Goal: Task Accomplishment & Management: Use online tool/utility

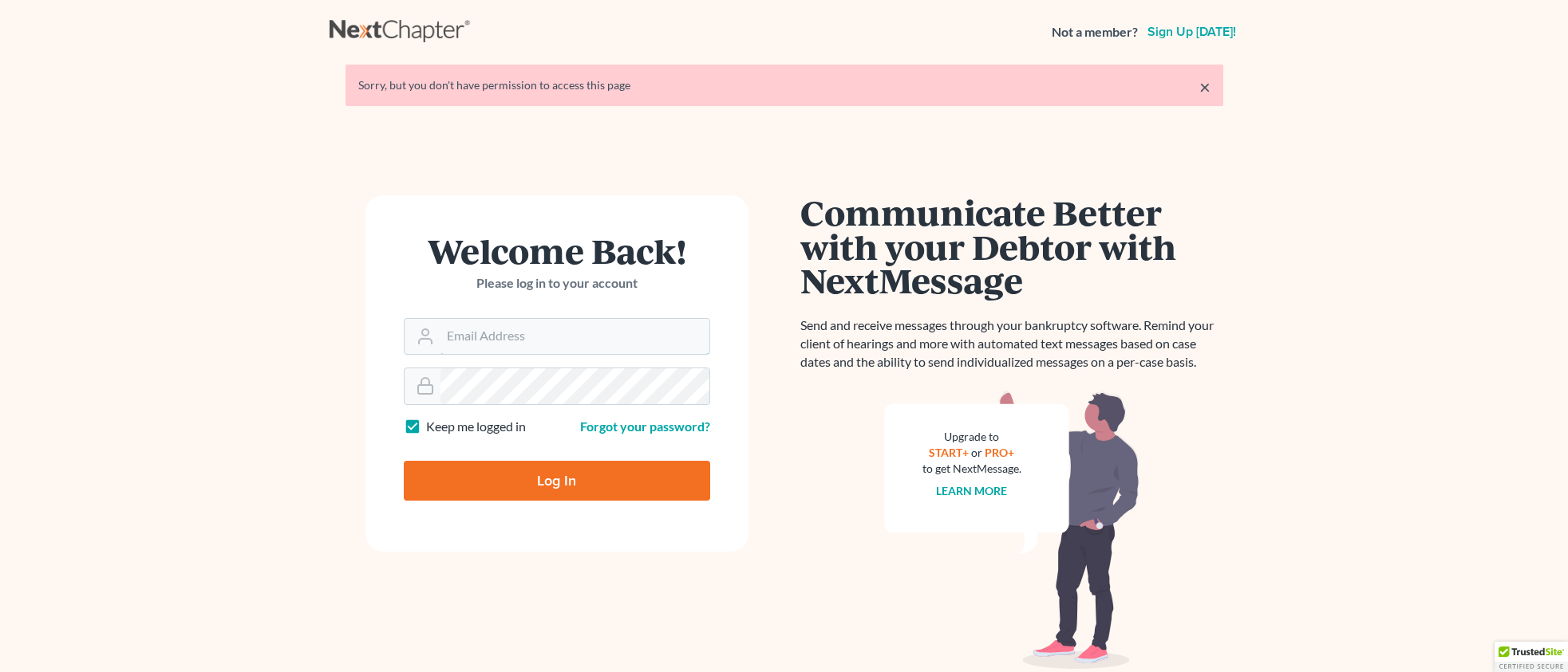
type input "[PERSON_NAME][EMAIL_ADDRESS][DOMAIN_NAME]"
click at [578, 466] on input "Log In" at bounding box center [557, 481] width 306 height 40
type input "Thinking..."
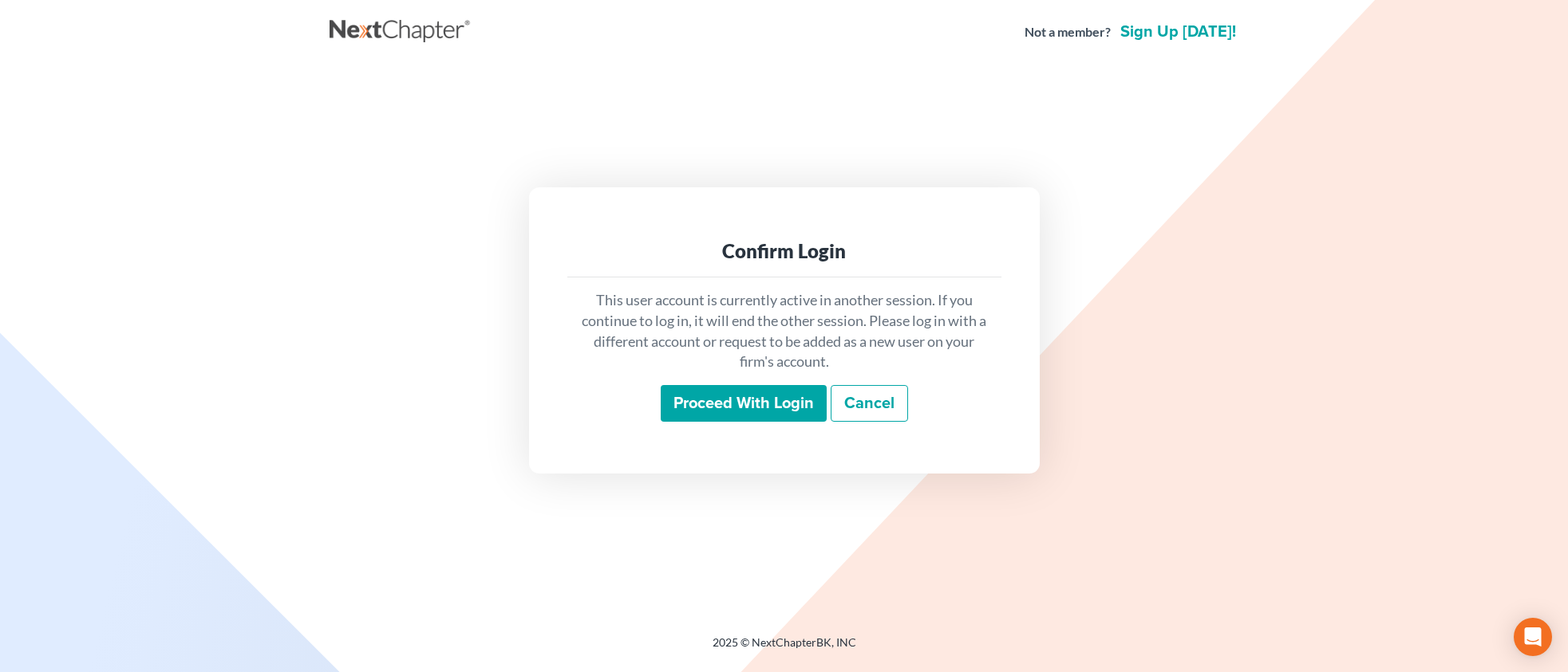
click at [735, 397] on input "Proceed with login" at bounding box center [744, 403] width 166 height 37
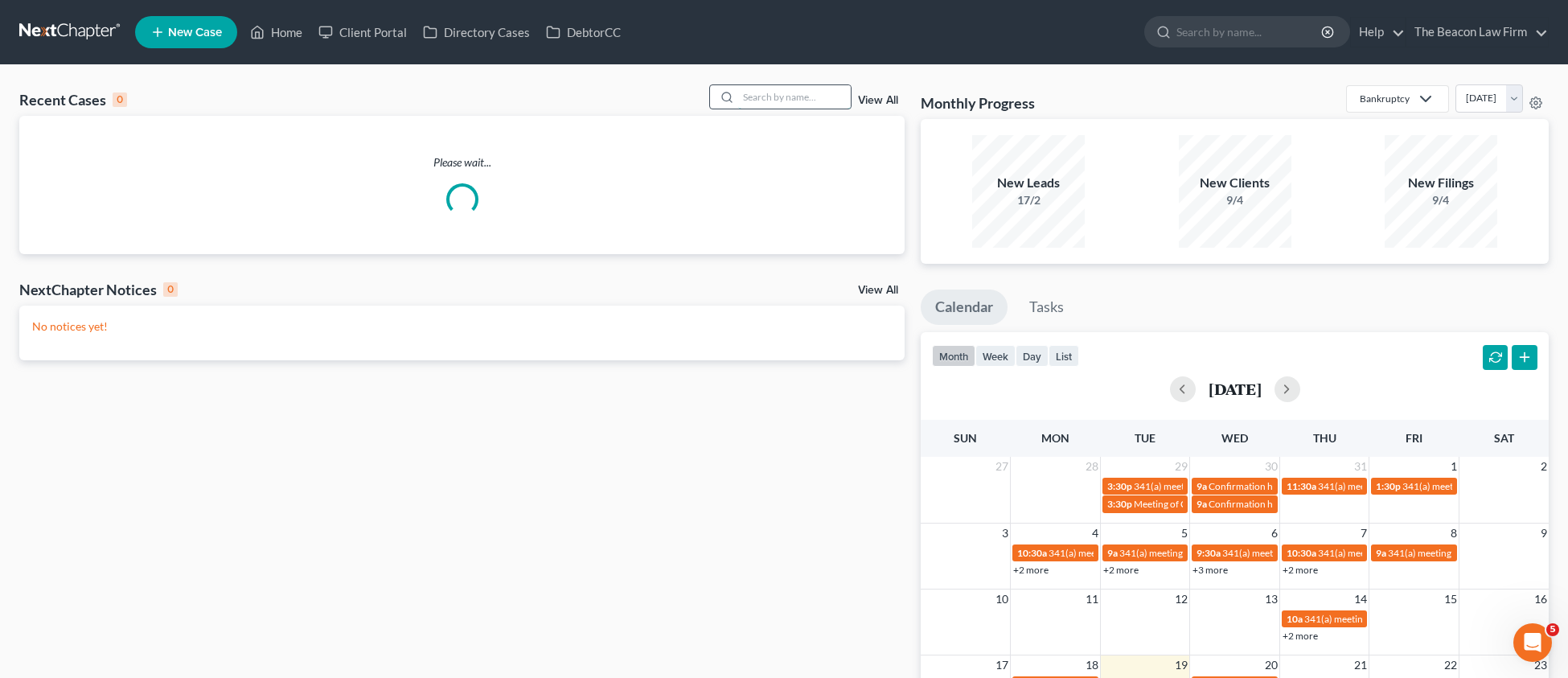
click at [808, 96] on input "search" at bounding box center [795, 97] width 113 height 23
paste input "[PERSON_NAME]"
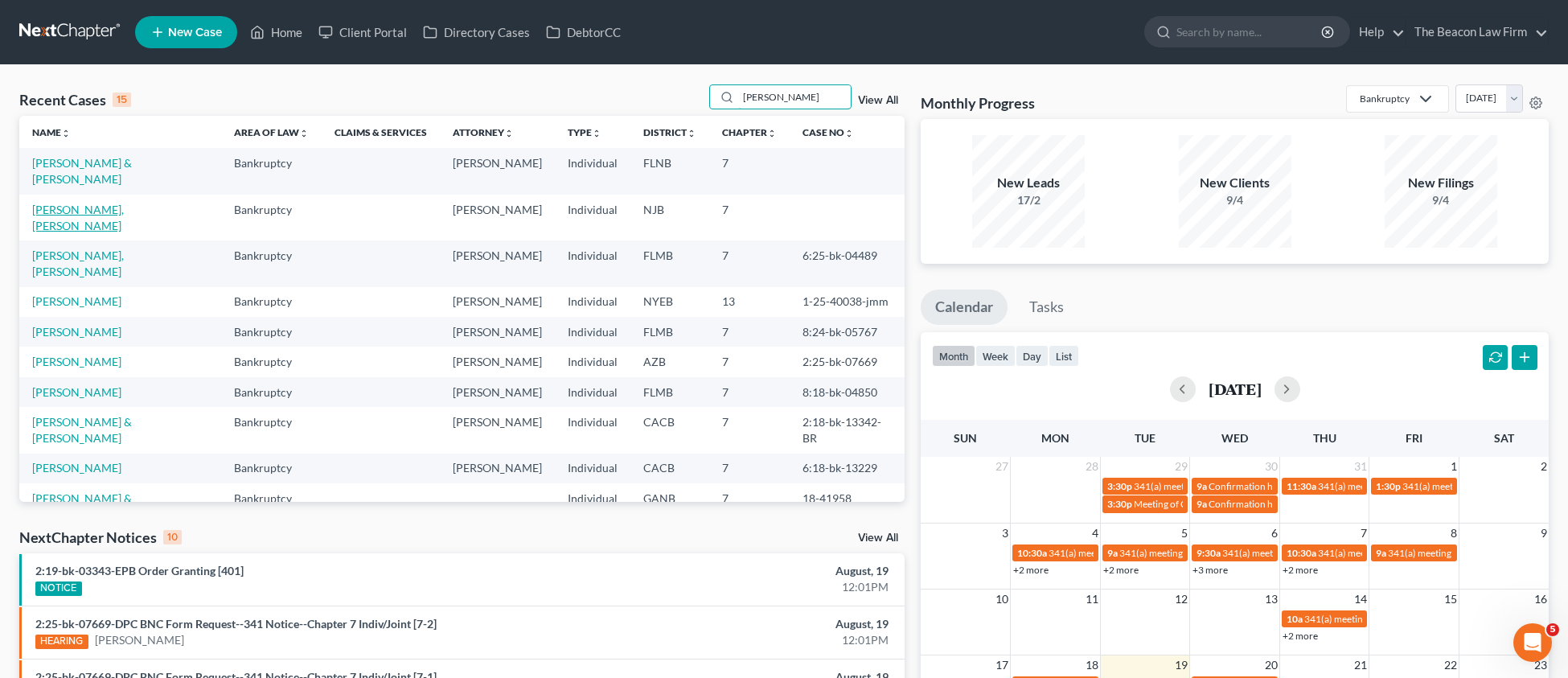
type input "[PERSON_NAME]"
click at [106, 203] on link "[PERSON_NAME], [PERSON_NAME]" at bounding box center [78, 218] width 92 height 30
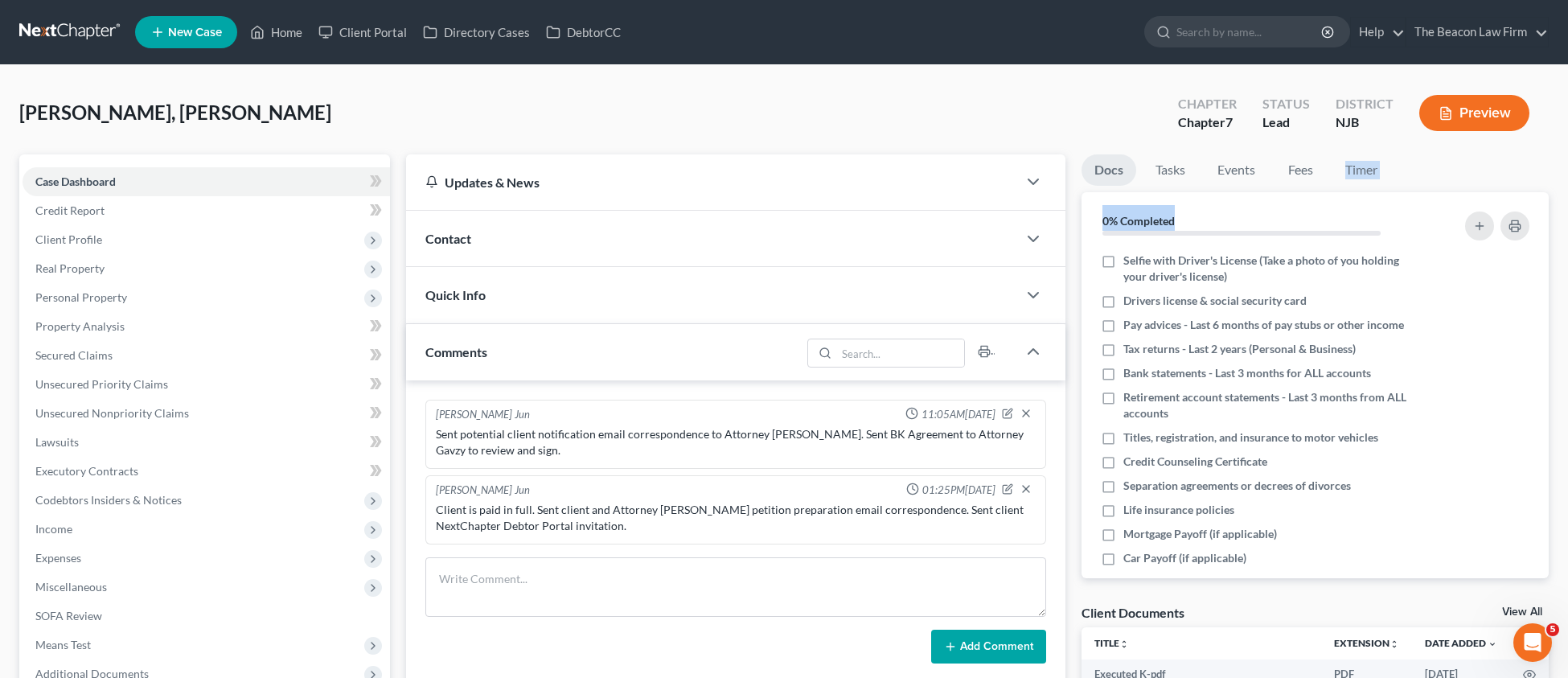
drag, startPoint x: 1566, startPoint y: 159, endPoint x: 1572, endPoint y: 225, distance: 66.3
click at [1568, 225] on html "Home New Case Client Portal Directory Cases DebtorCC The Beacon Law Firm [PERSO…" at bounding box center [784, 536] width 1568 height 1072
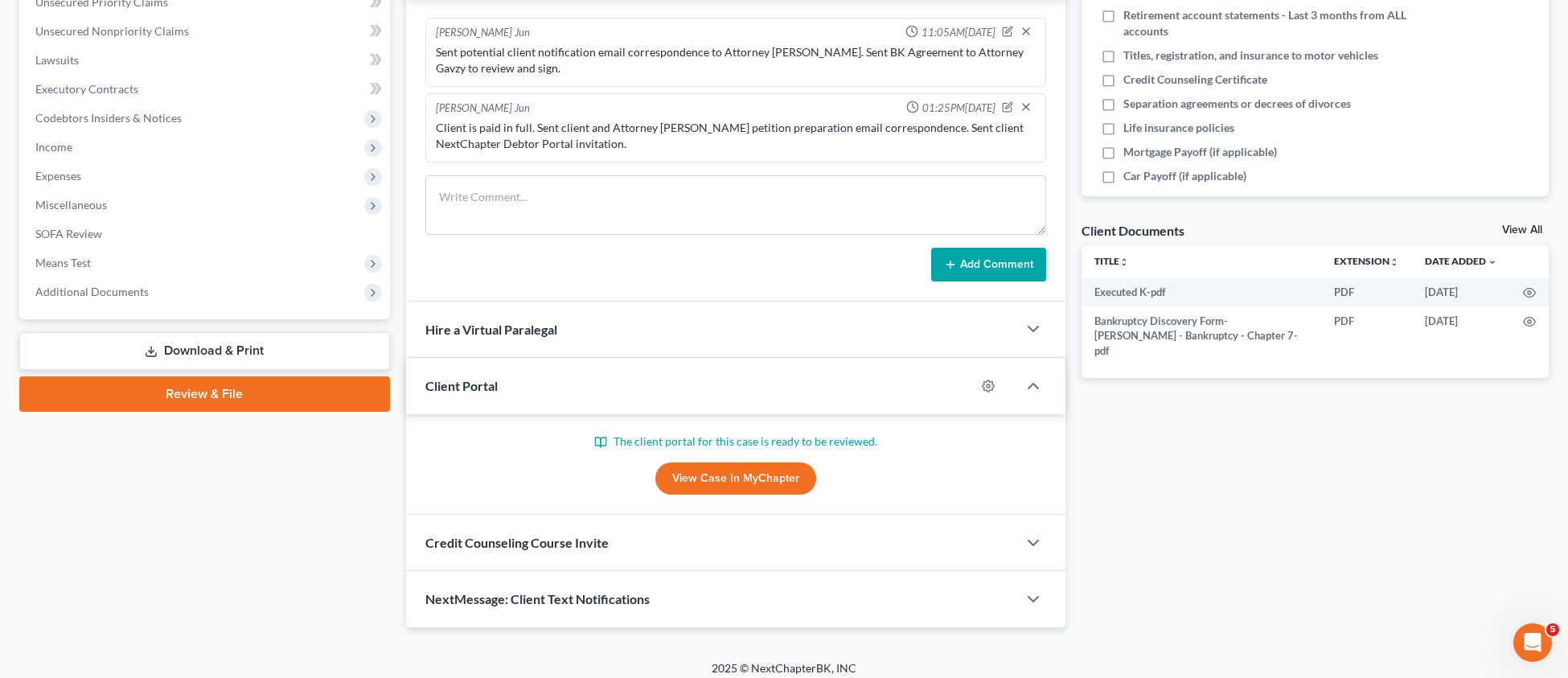
scroll to position [388, 0]
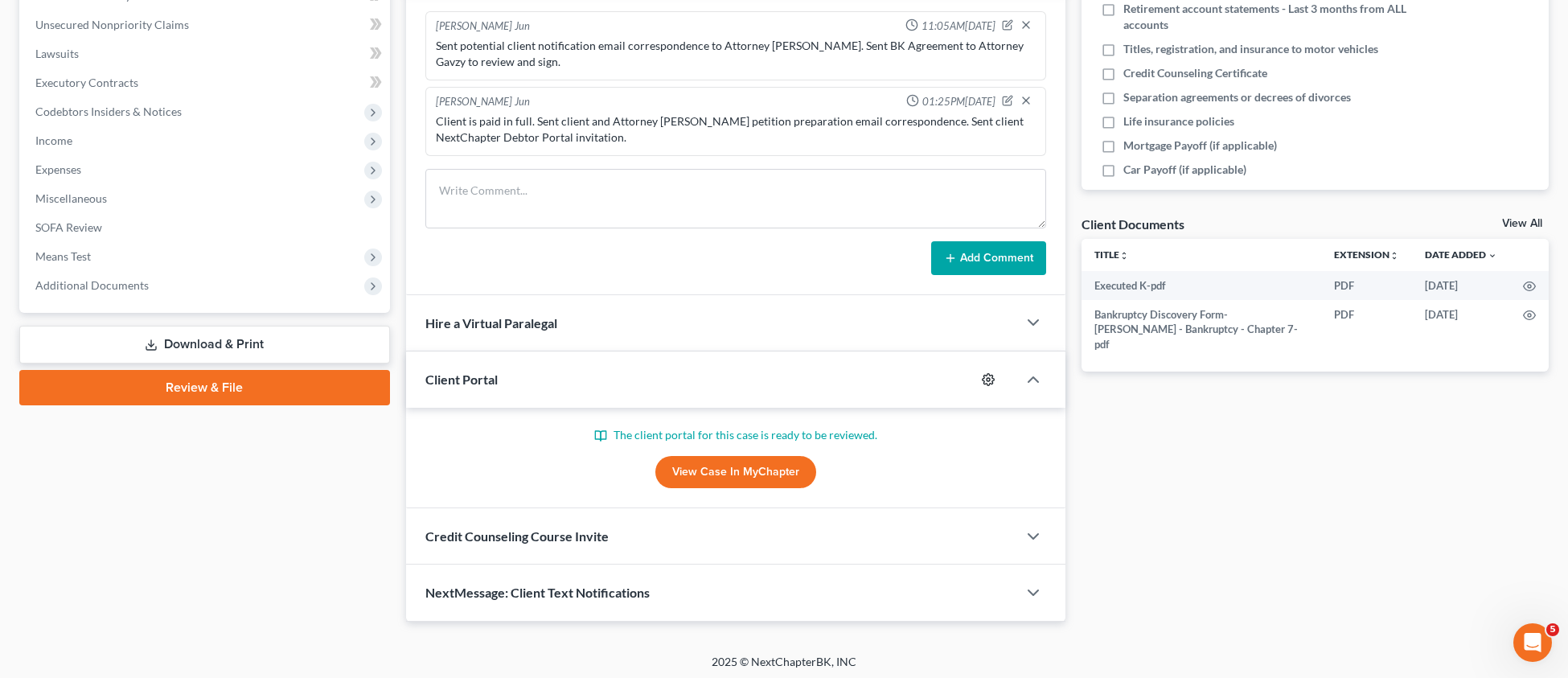
click at [992, 373] on icon "button" at bounding box center [988, 380] width 13 height 13
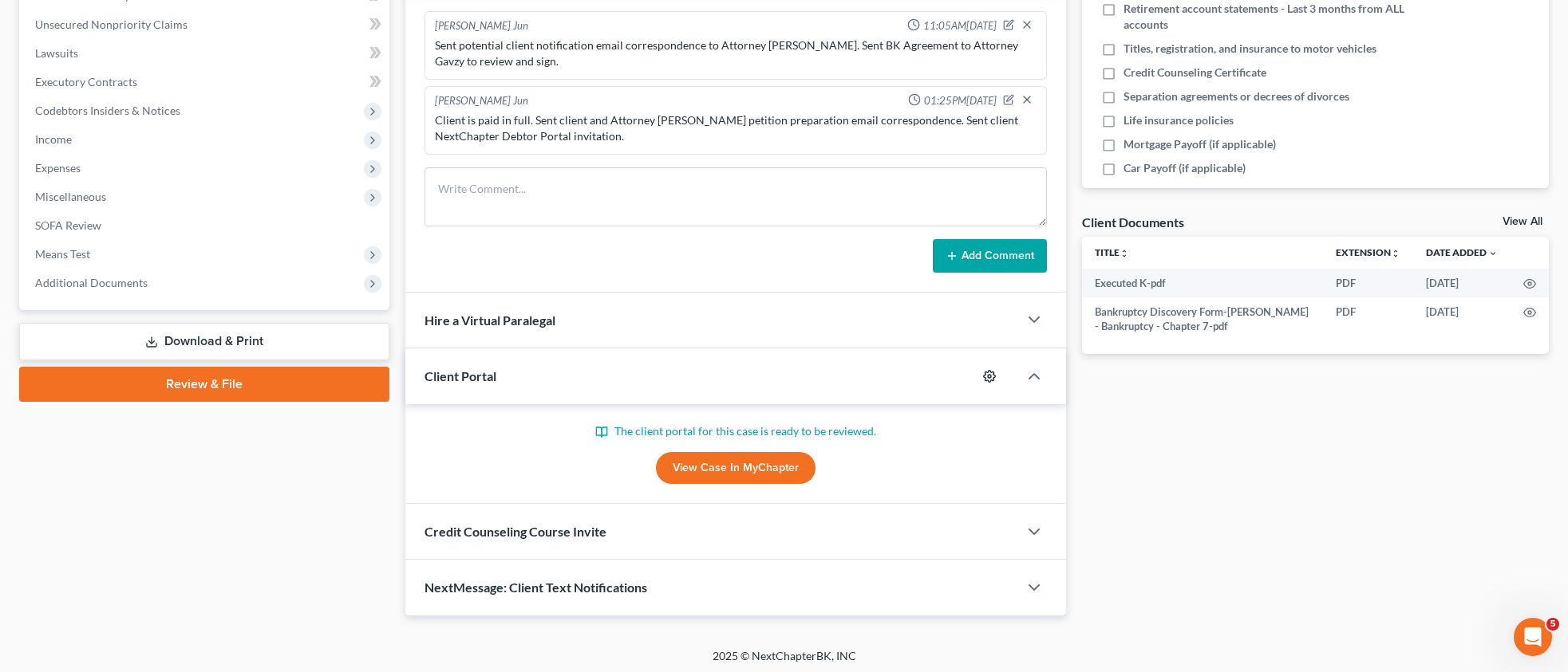
select select "11"
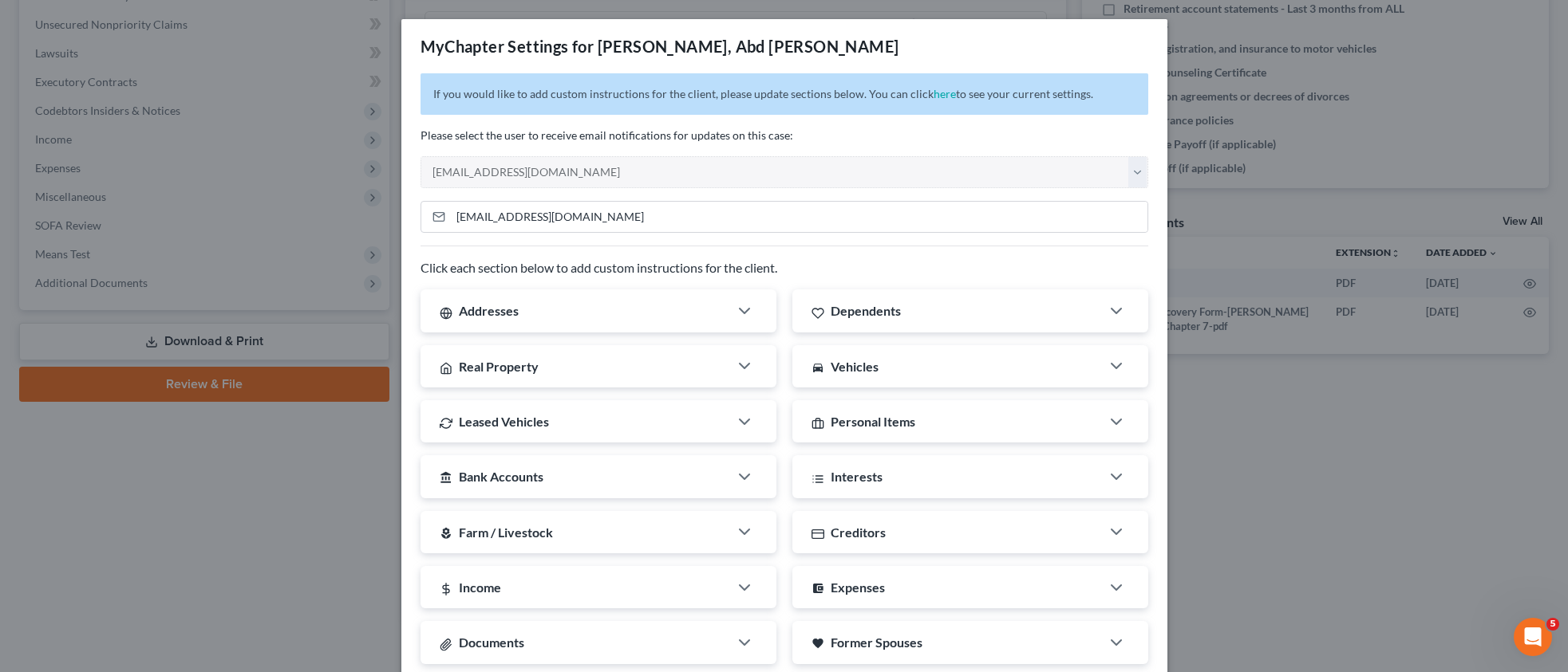
click at [1359, 74] on div "MyChapter Settings for [PERSON_NAME], [PERSON_NAME] If you would like to add cu…" at bounding box center [784, 336] width 1568 height 672
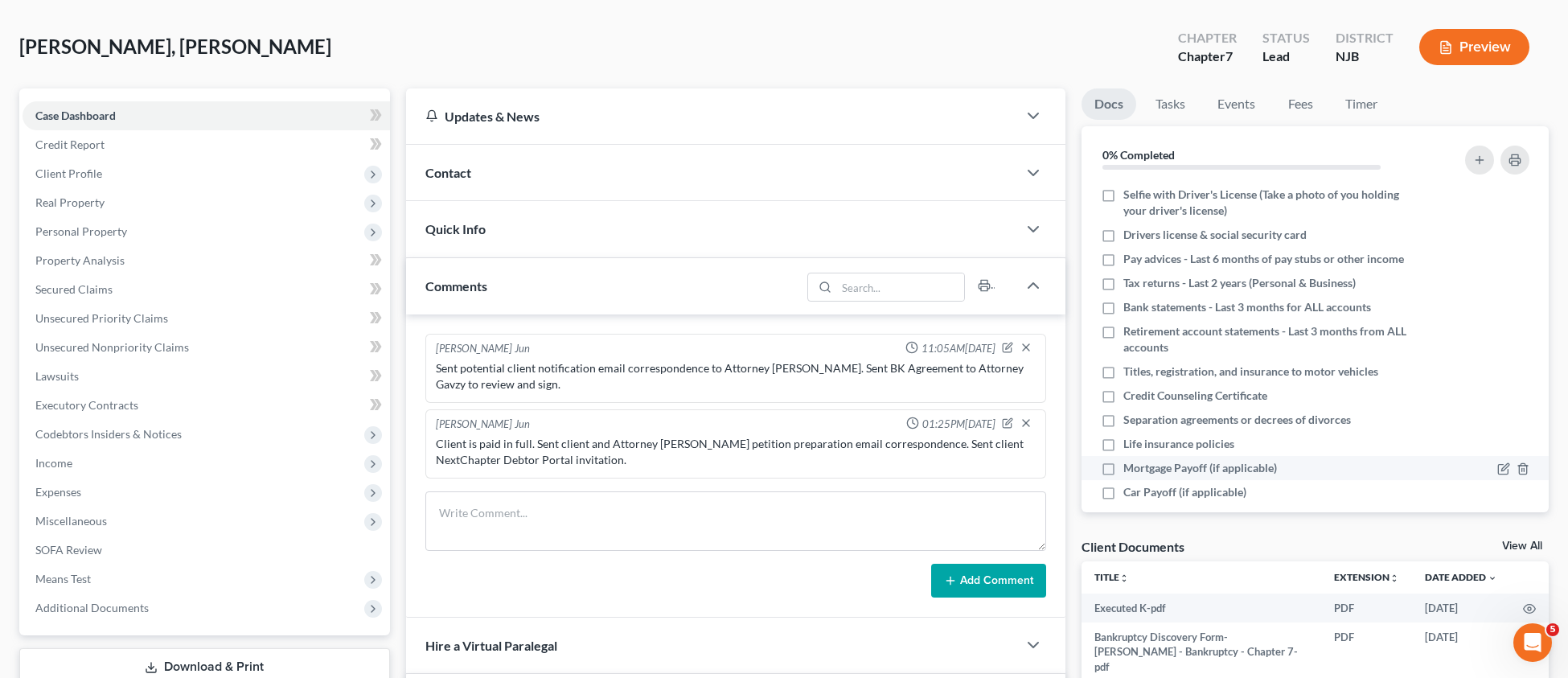
scroll to position [0, 0]
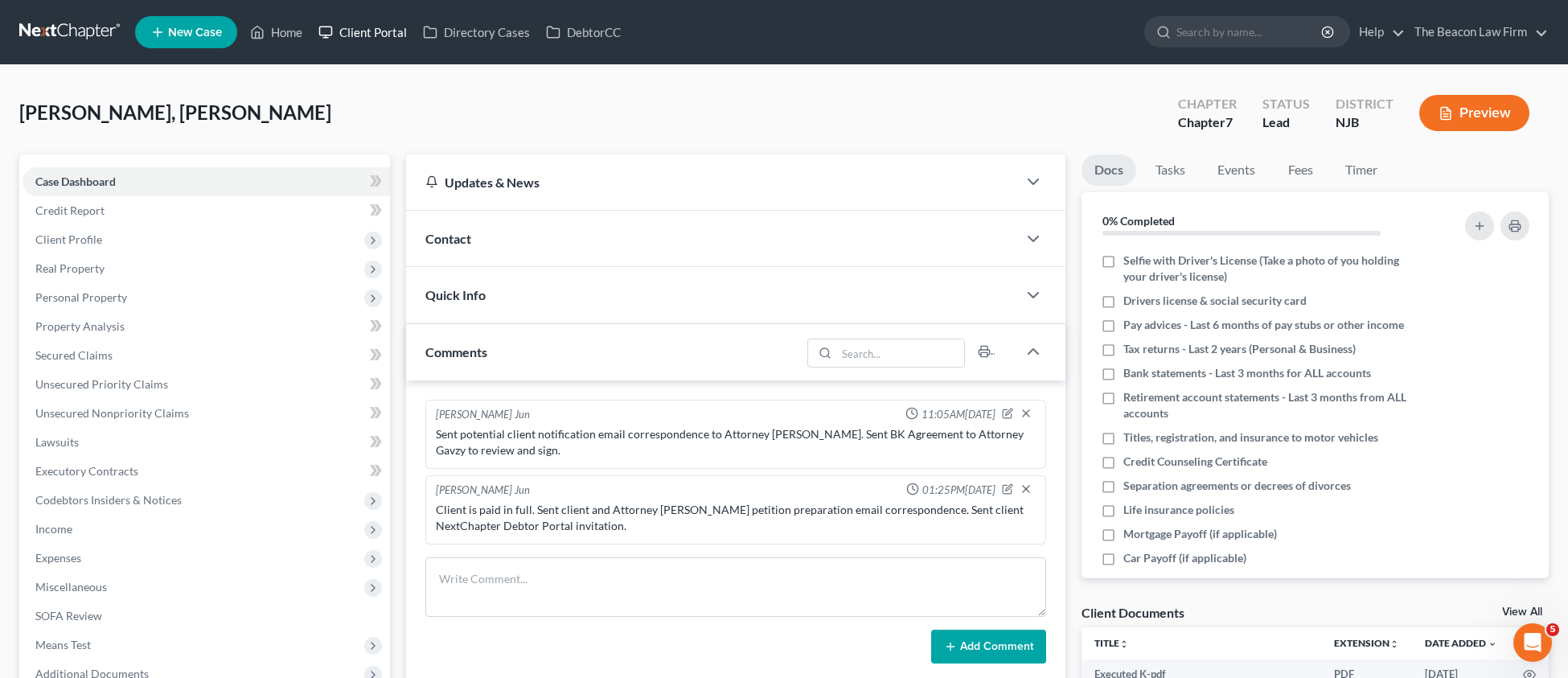
click at [378, 32] on link "Client Portal" at bounding box center [363, 32] width 104 height 29
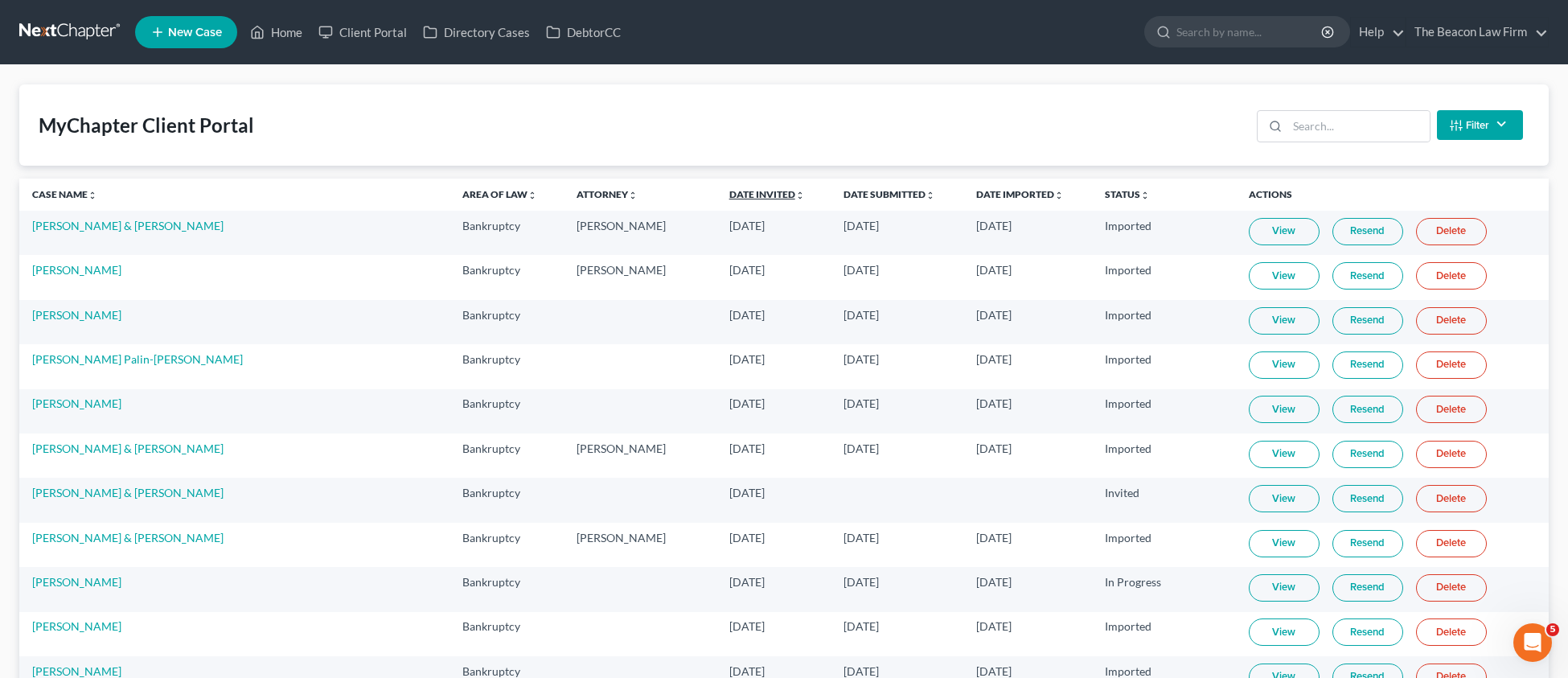
click at [730, 190] on link "Date Invited unfold_more expand_more expand_less" at bounding box center [768, 194] width 76 height 12
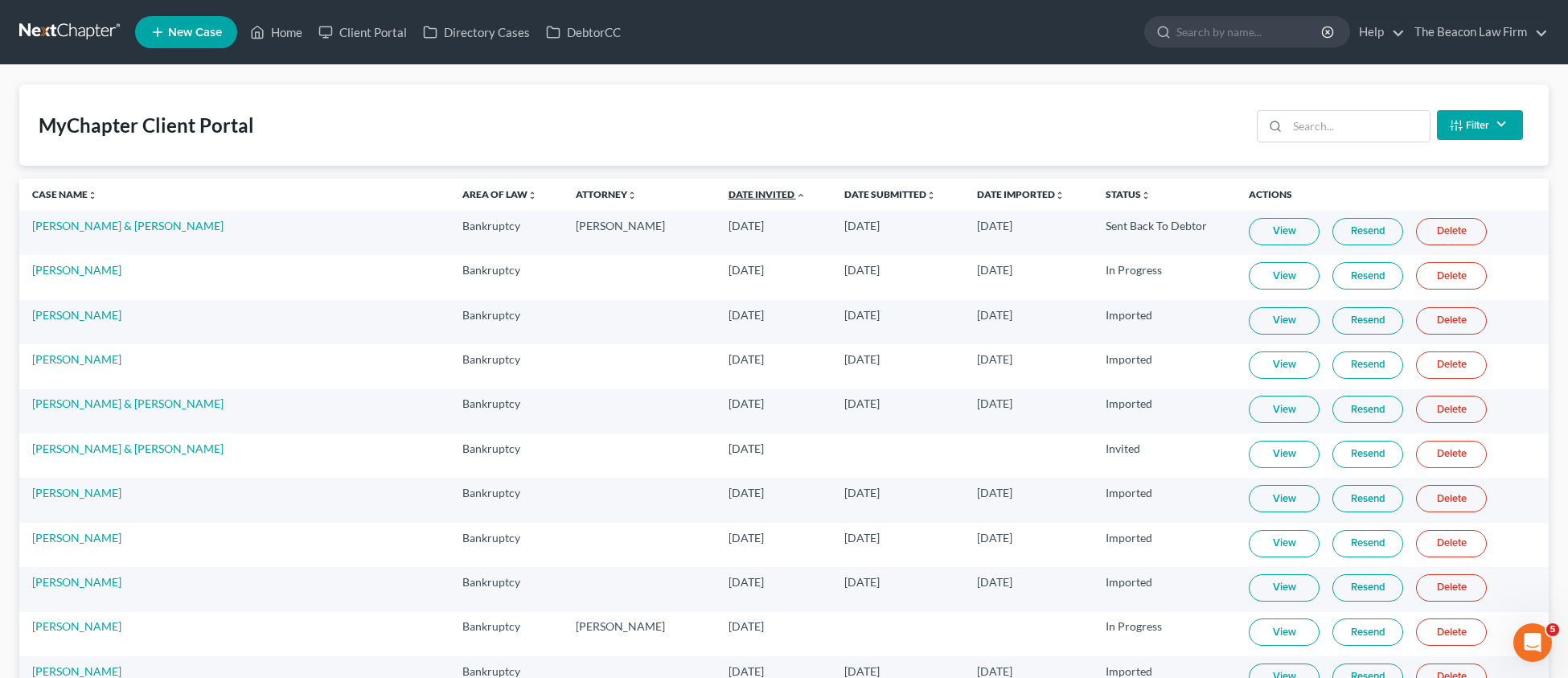
click at [729, 190] on link "Date Invited unfold_more expand_more expand_less" at bounding box center [767, 194] width 77 height 12
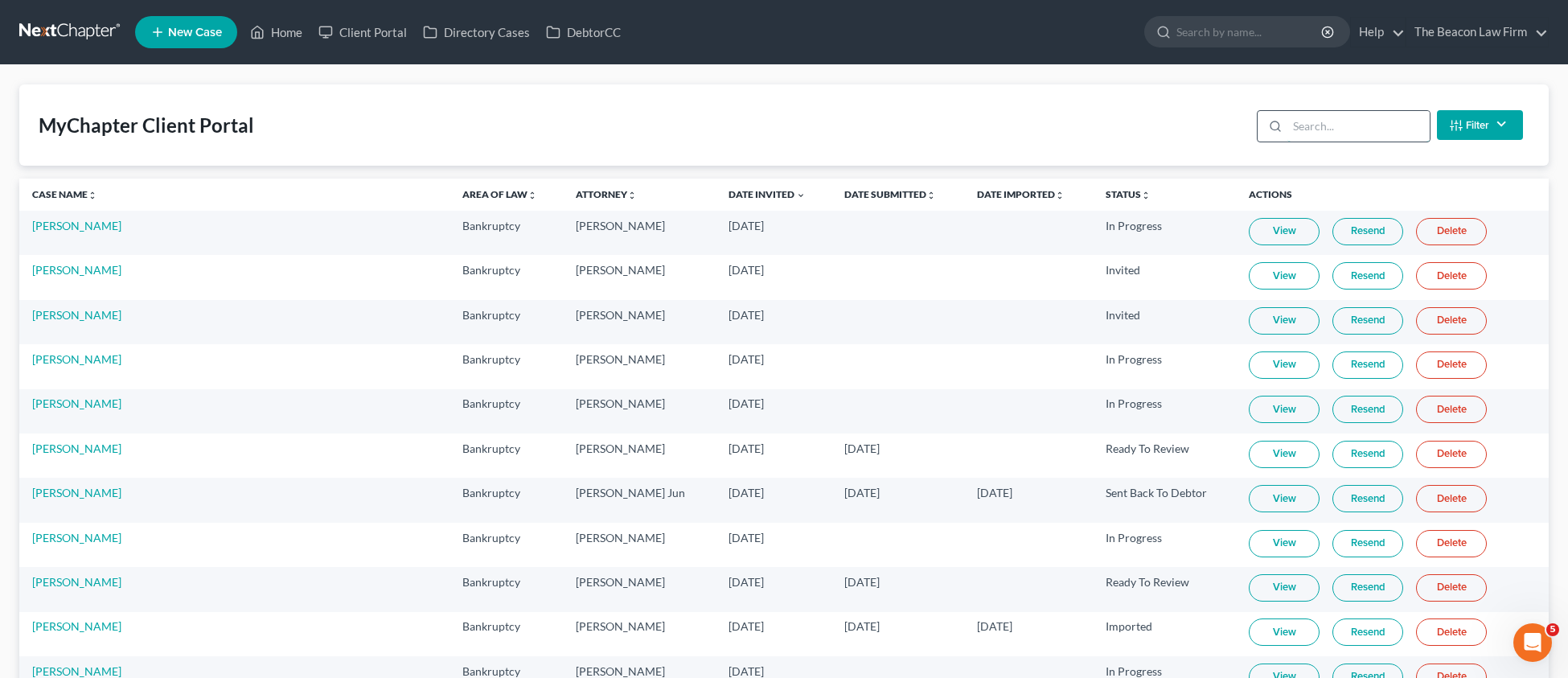
drag, startPoint x: 1309, startPoint y: 135, endPoint x: 1323, endPoint y: 126, distance: 16.6
click at [1310, 135] on input "search" at bounding box center [1358, 126] width 142 height 31
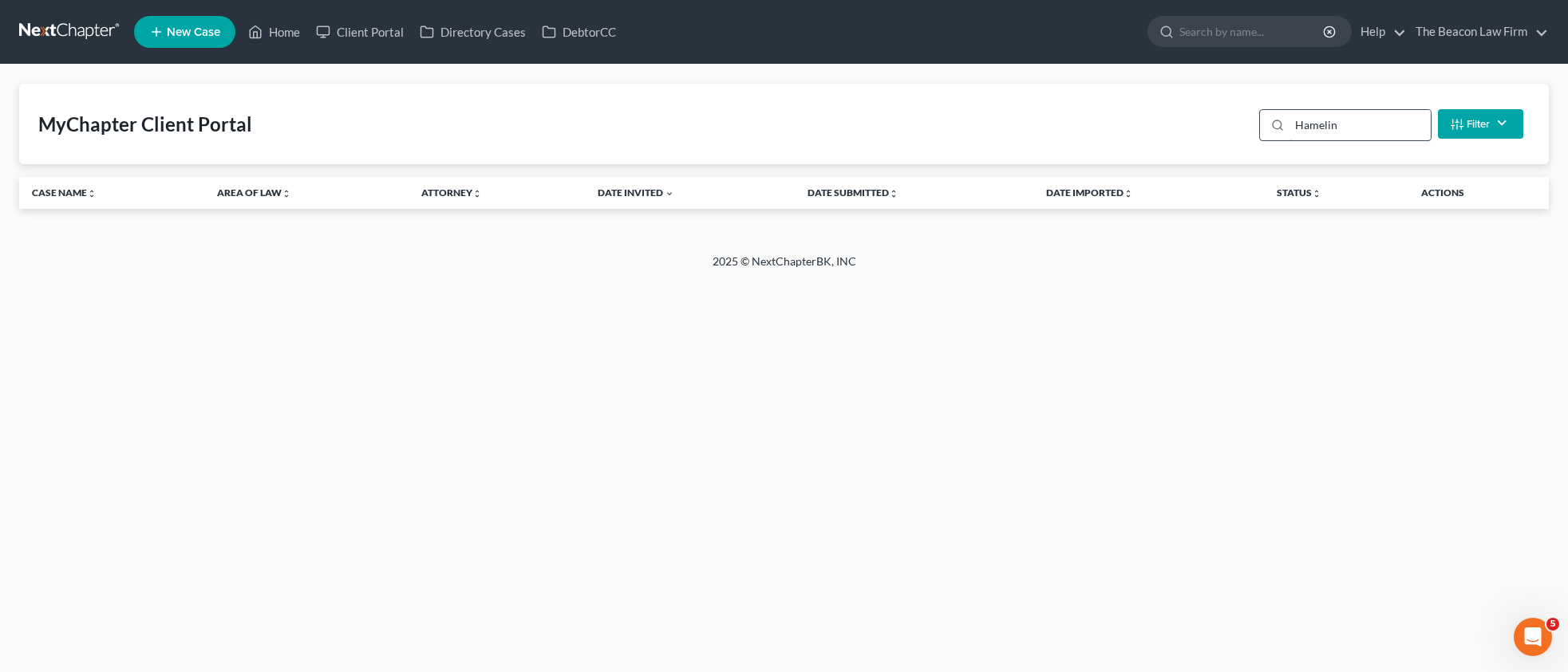
drag, startPoint x: 1303, startPoint y: 133, endPoint x: 1325, endPoint y: 112, distance: 30.4
click at [1220, 122] on div "MyChapter Client Portal Hamelin Filter Status Filter... Invited In Progress Rea…" at bounding box center [784, 124] width 1529 height 80
drag, startPoint x: 1368, startPoint y: 115, endPoint x: 1432, endPoint y: 113, distance: 64.0
click at [1431, 116] on div "Hamelin Filter Status Filter... Invited In Progress Ready To Review Reviewed Im…" at bounding box center [1391, 124] width 277 height 42
drag, startPoint x: 1371, startPoint y: 122, endPoint x: 1332, endPoint y: 131, distance: 40.0
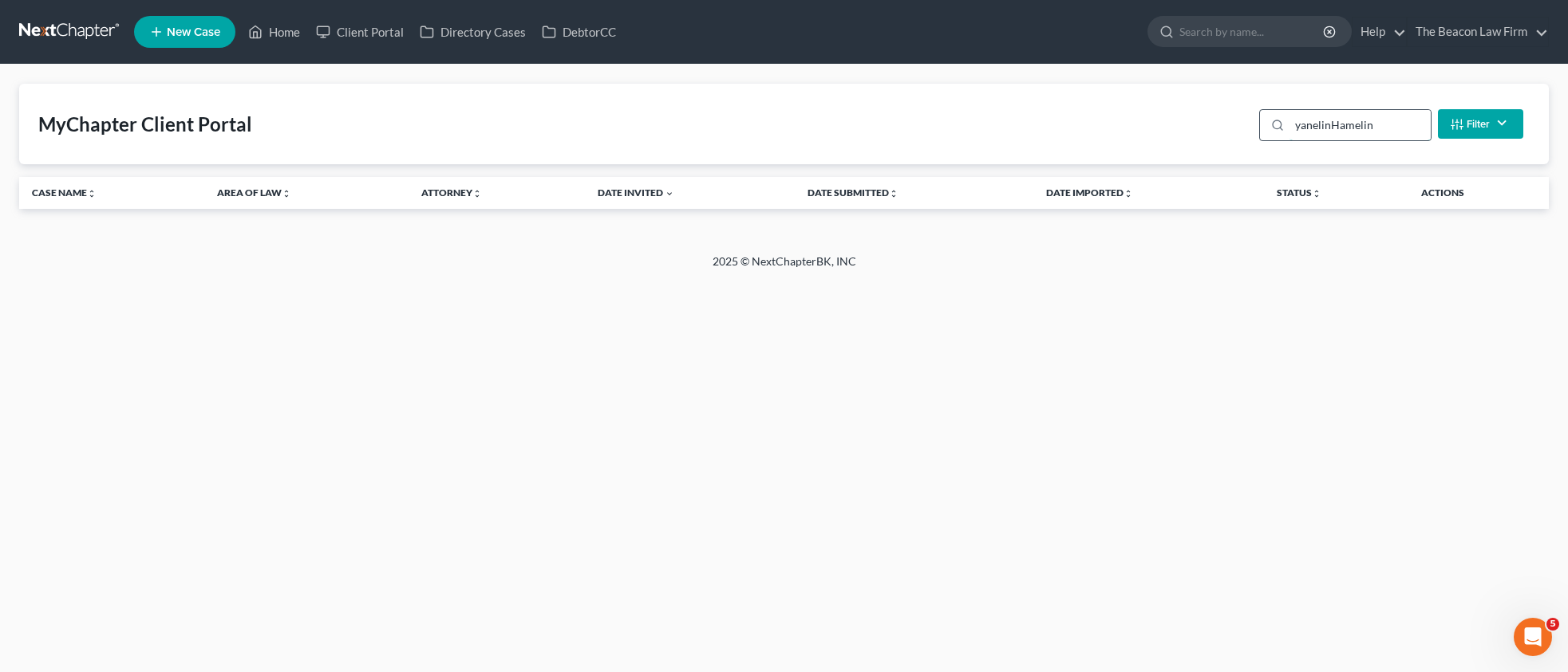
click at [1332, 131] on input "yanelinHamelin" at bounding box center [1360, 125] width 141 height 31
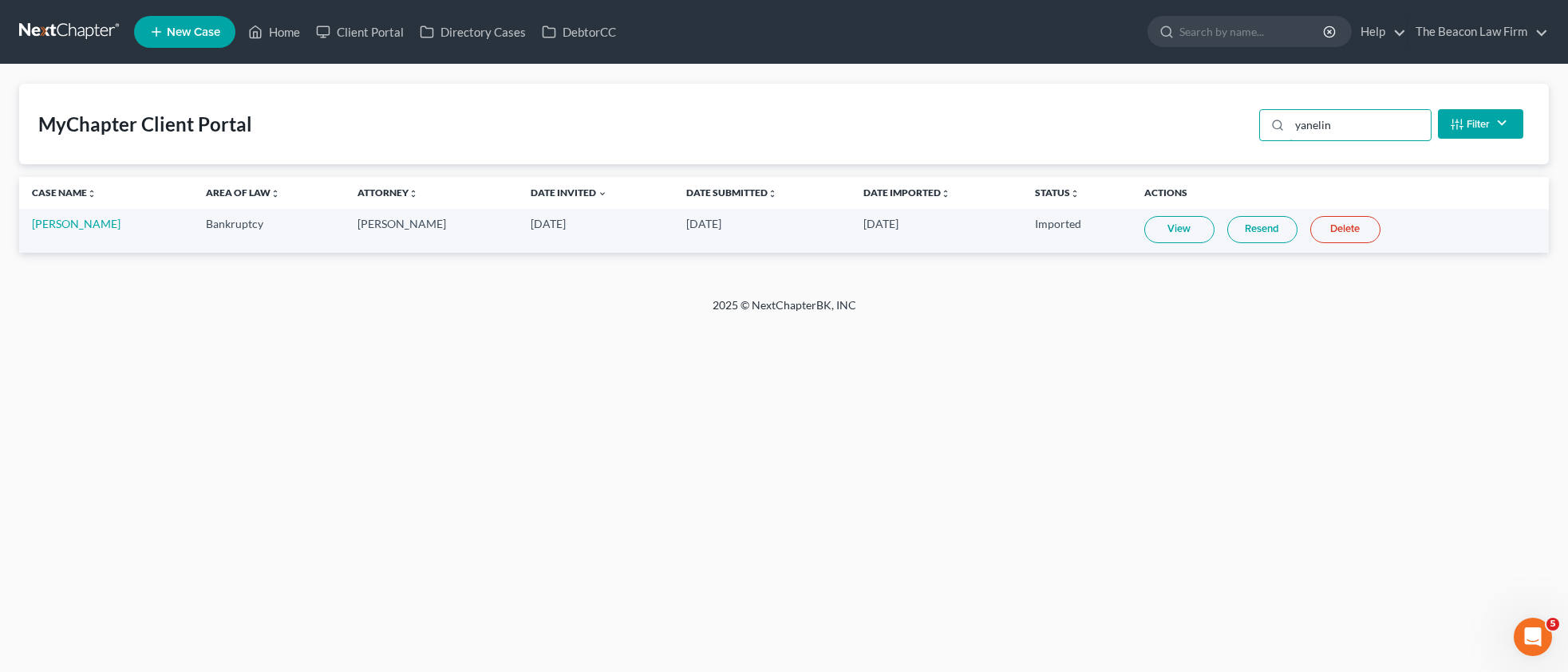
drag, startPoint x: 1284, startPoint y: 124, endPoint x: 1216, endPoint y: 125, distance: 68.0
click at [1216, 125] on div "MyChapter Client Portal yanelin Filter Status Filter... Invited In Progress Rea…" at bounding box center [784, 124] width 1529 height 80
type input "yanelin"
click at [671, 103] on div "MyChapter Client Portal yanelin Filter Status Filter... Invited In Progress Rea…" at bounding box center [784, 124] width 1529 height 80
drag, startPoint x: 1361, startPoint y: 131, endPoint x: 1354, endPoint y: 122, distance: 11.4
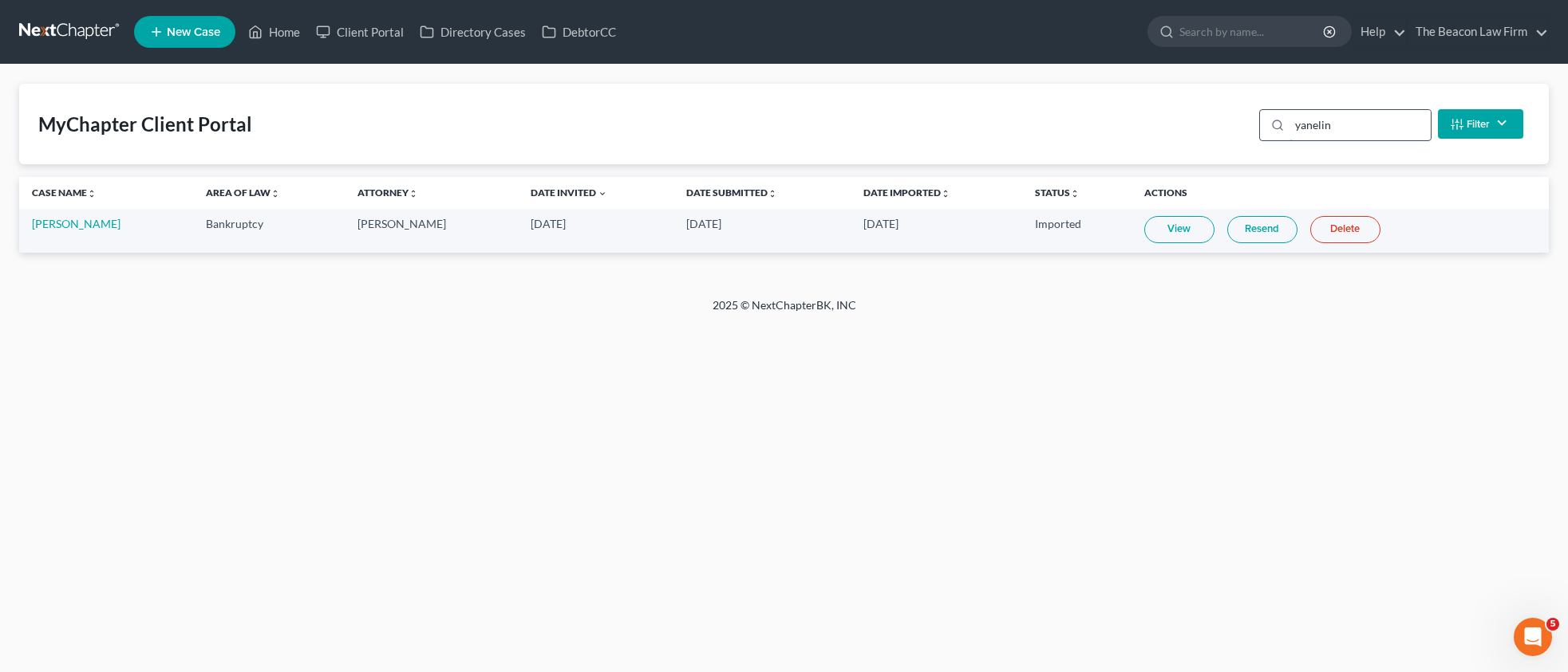
click at [1357, 130] on input "yanelin" at bounding box center [1360, 125] width 141 height 31
drag, startPoint x: 1308, startPoint y: 122, endPoint x: 1240, endPoint y: 121, distance: 68.0
click at [1240, 121] on div "MyChapter Client Portal yanelin Filter Status Filter... Invited In Progress Rea…" at bounding box center [784, 124] width 1529 height 80
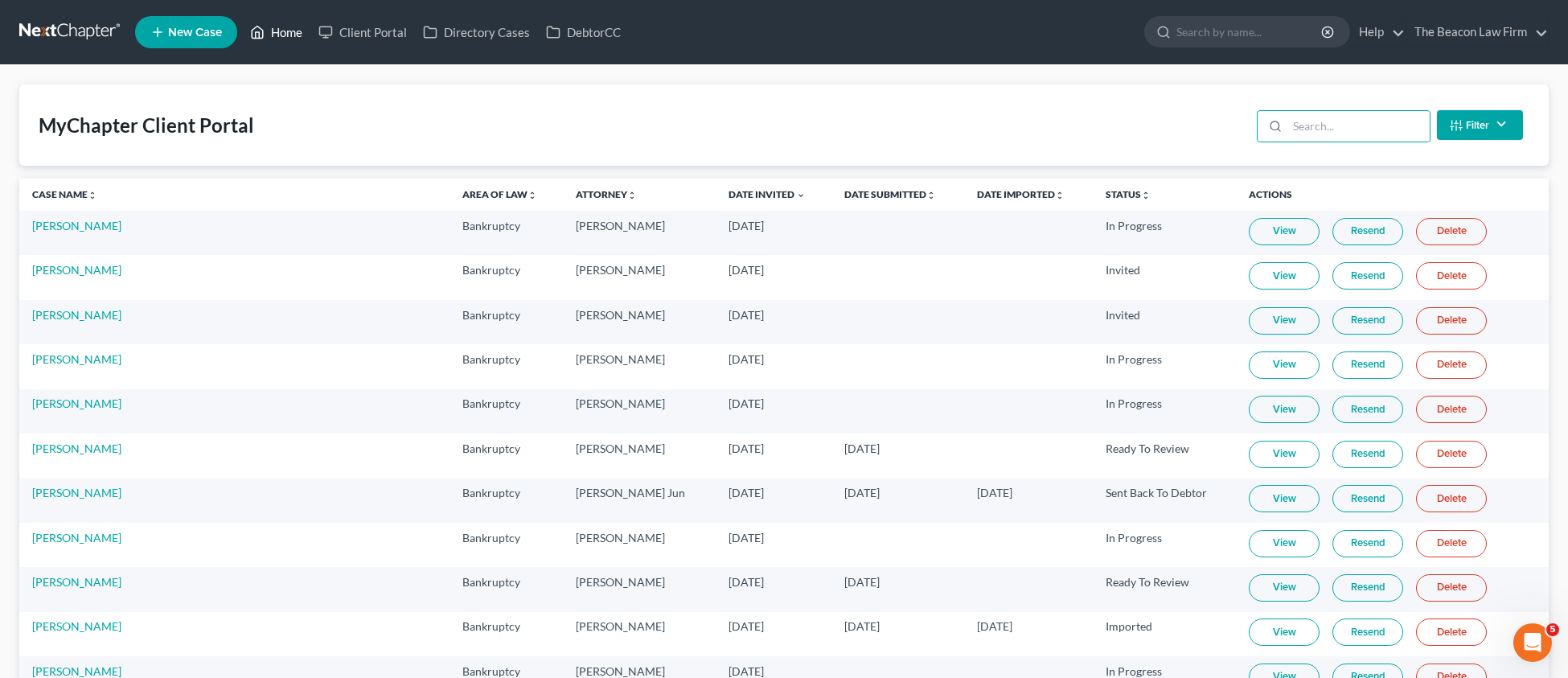
click at [265, 34] on icon at bounding box center [257, 33] width 14 height 19
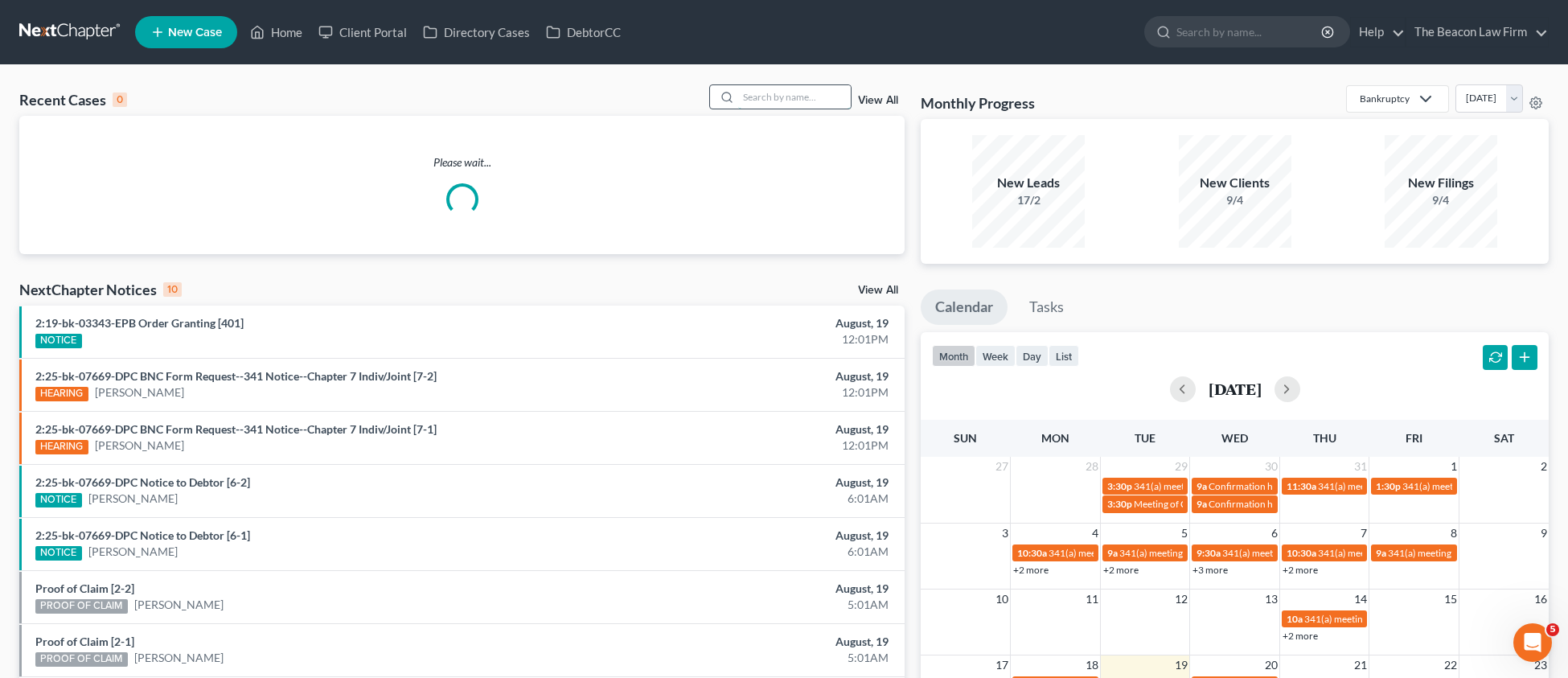
click at [820, 95] on input "search" at bounding box center [795, 97] width 113 height 23
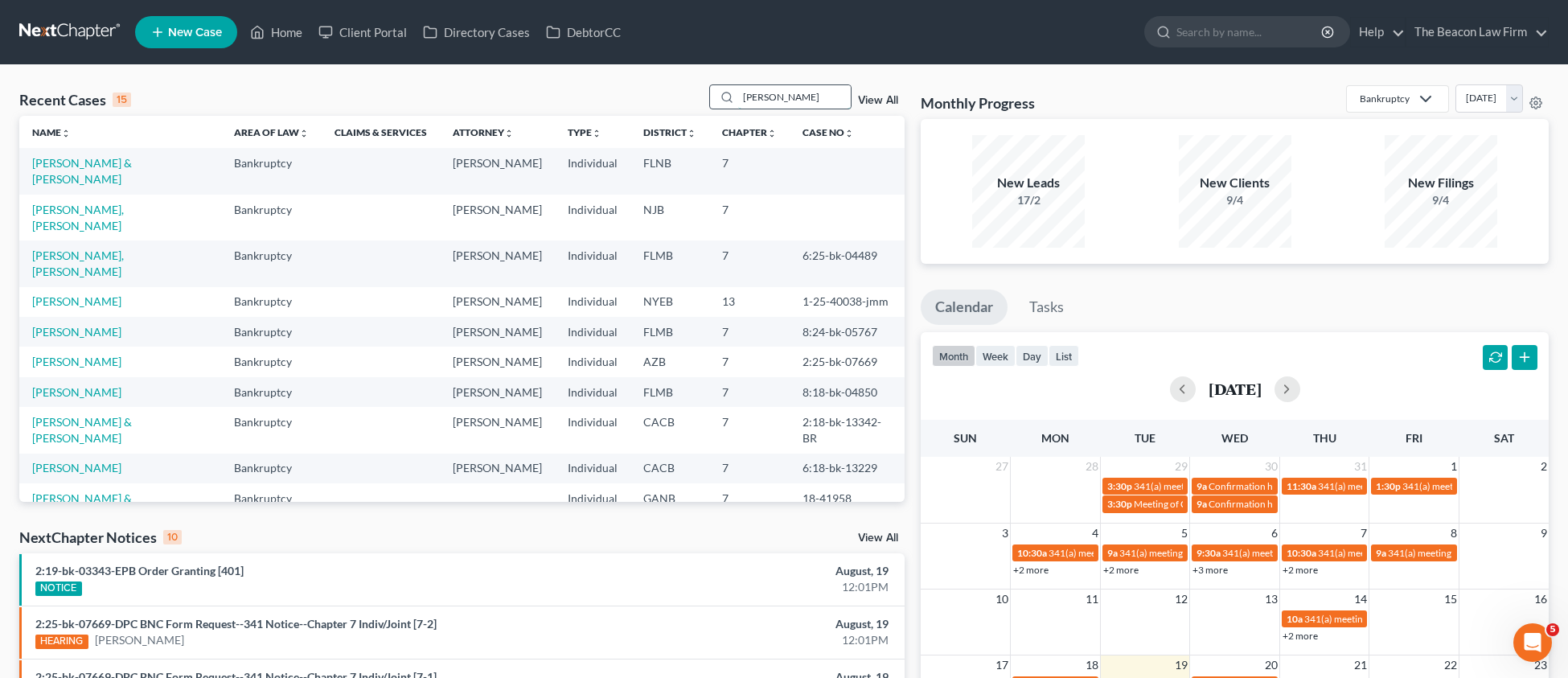
type input "[PERSON_NAME]"
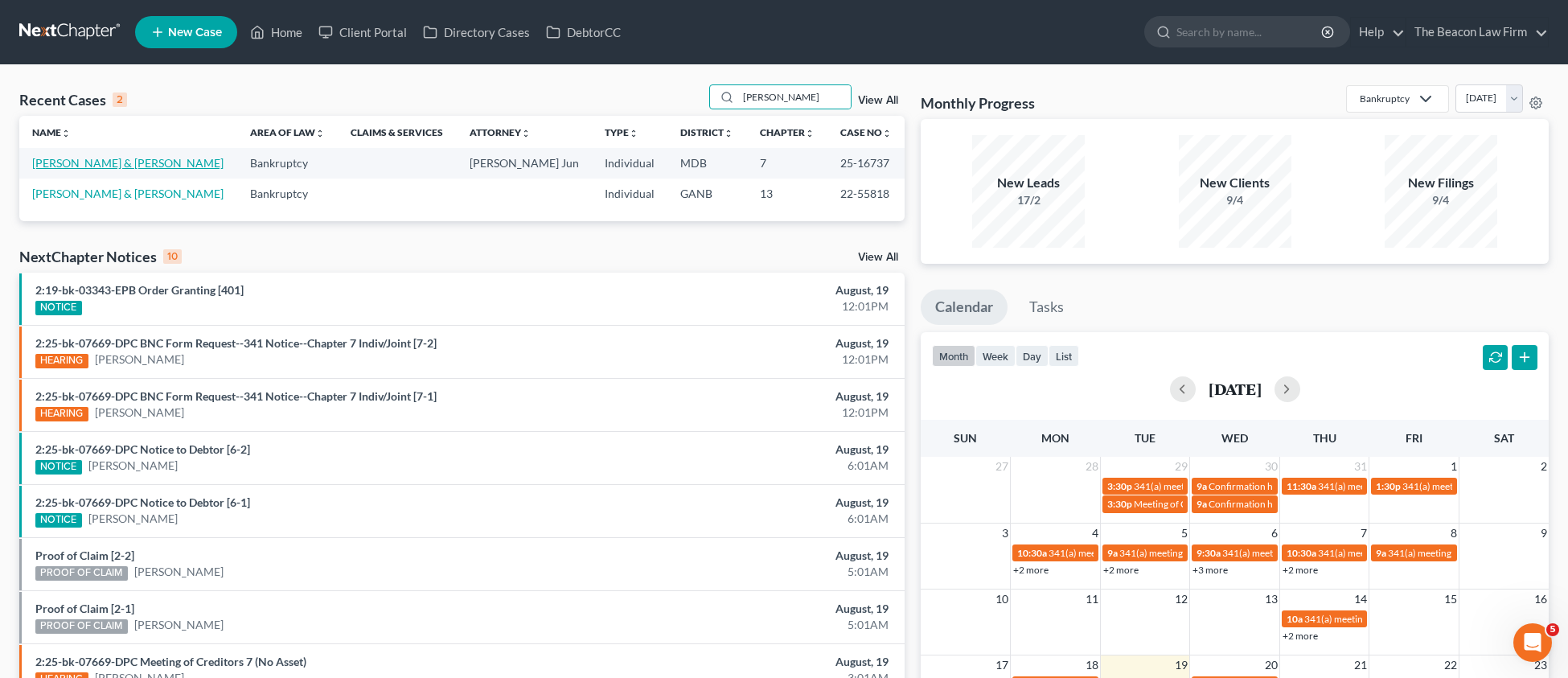
click at [101, 164] on link "[PERSON_NAME] & [PERSON_NAME]" at bounding box center [127, 162] width 191 height 13
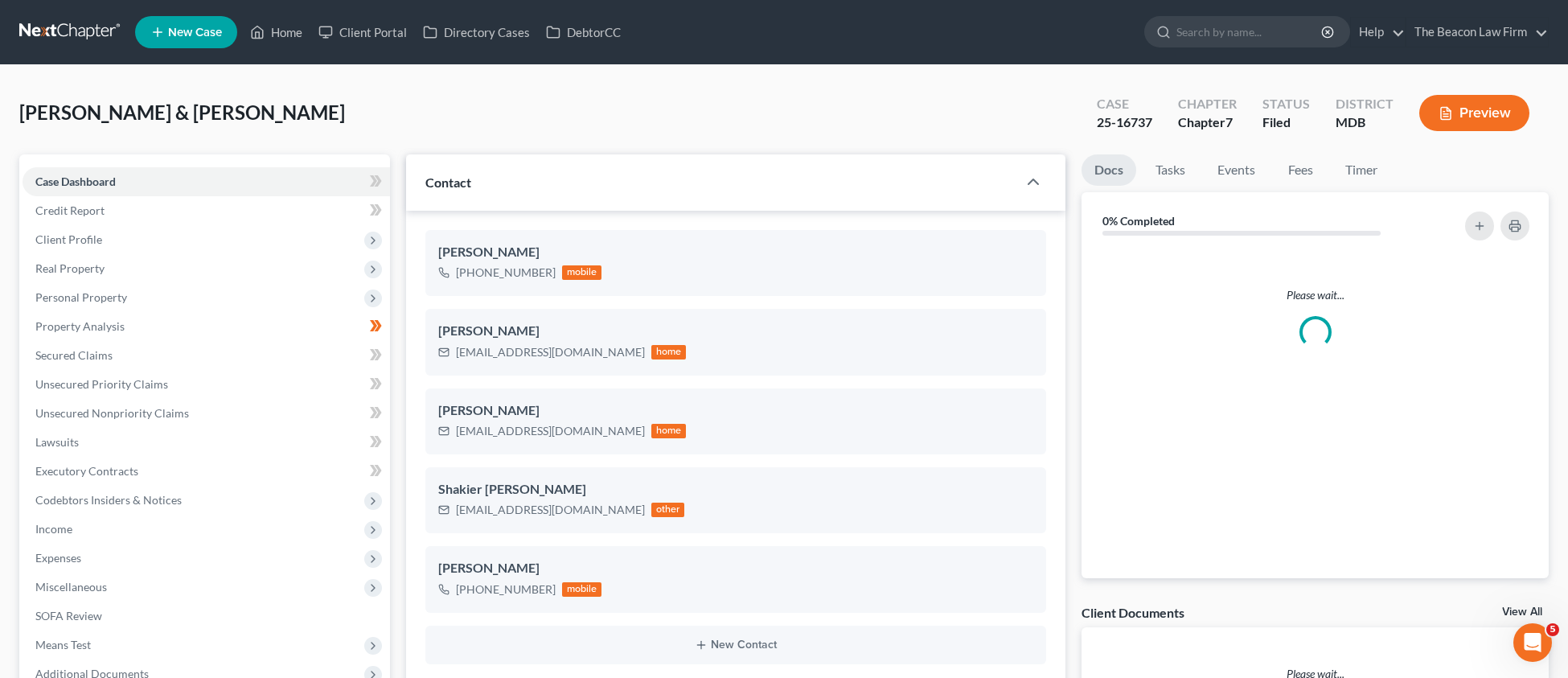
click at [1104, 125] on div "25-16737" at bounding box center [1124, 122] width 56 height 19
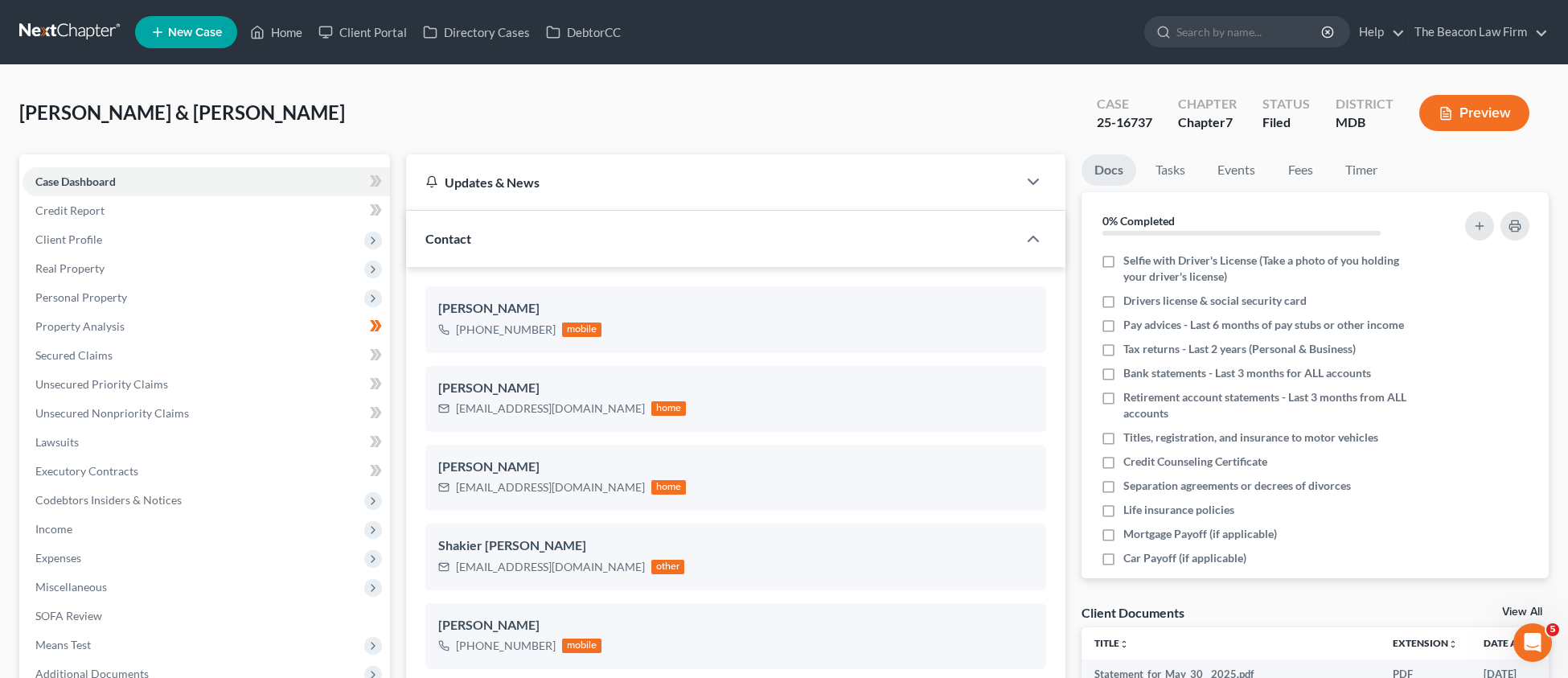
drag, startPoint x: 1105, startPoint y: 121, endPoint x: 1159, endPoint y: 123, distance: 54.0
click at [1163, 123] on div "Case 25-16737" at bounding box center [1124, 115] width 81 height 48
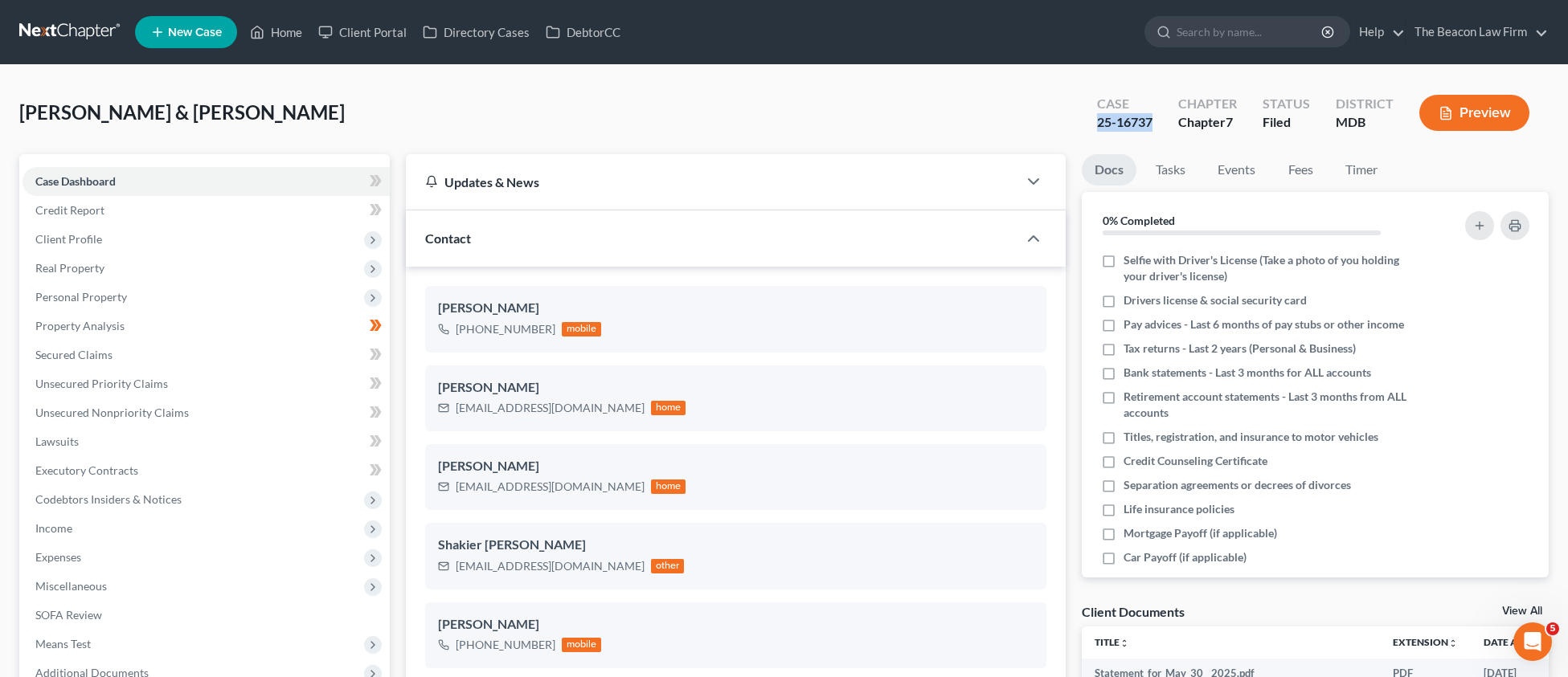
scroll to position [398, 0]
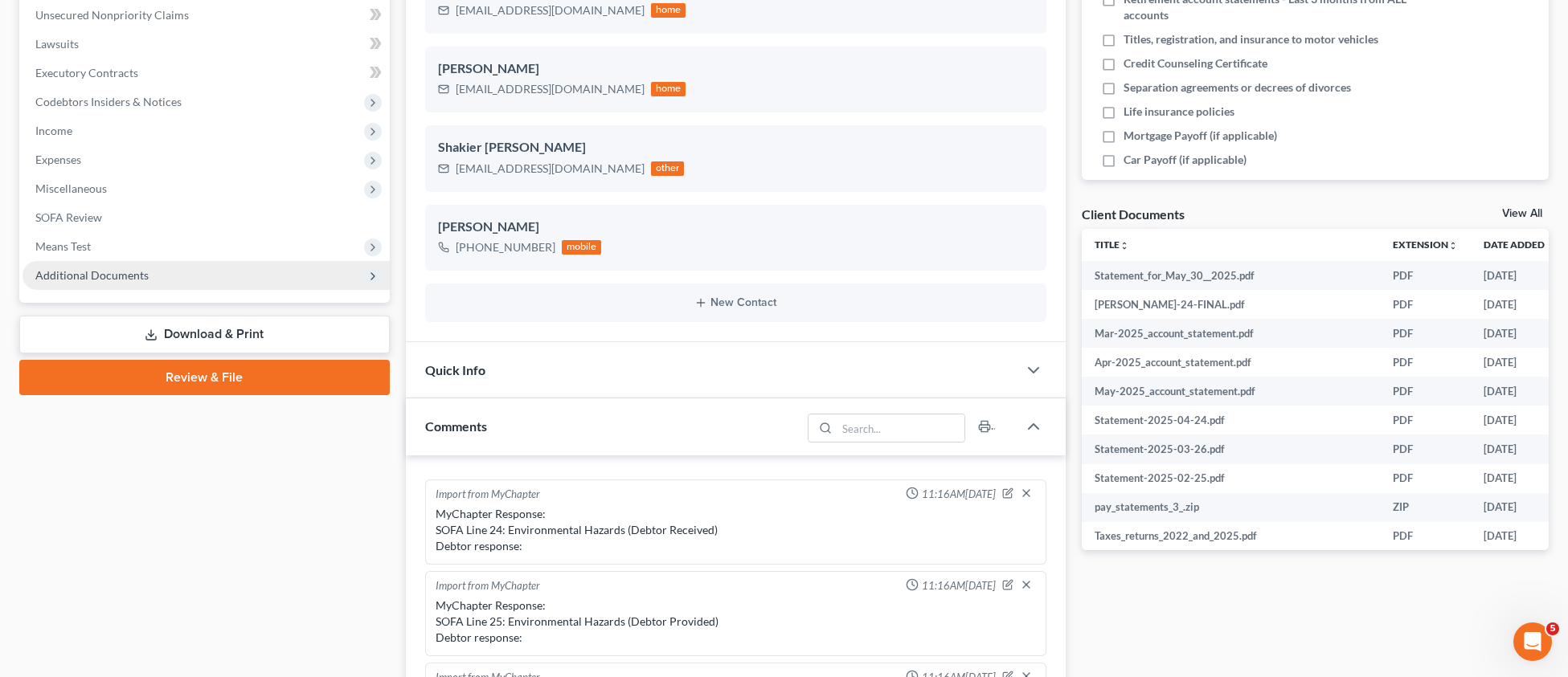
click at [90, 276] on span "Additional Documents" at bounding box center [92, 274] width 113 height 13
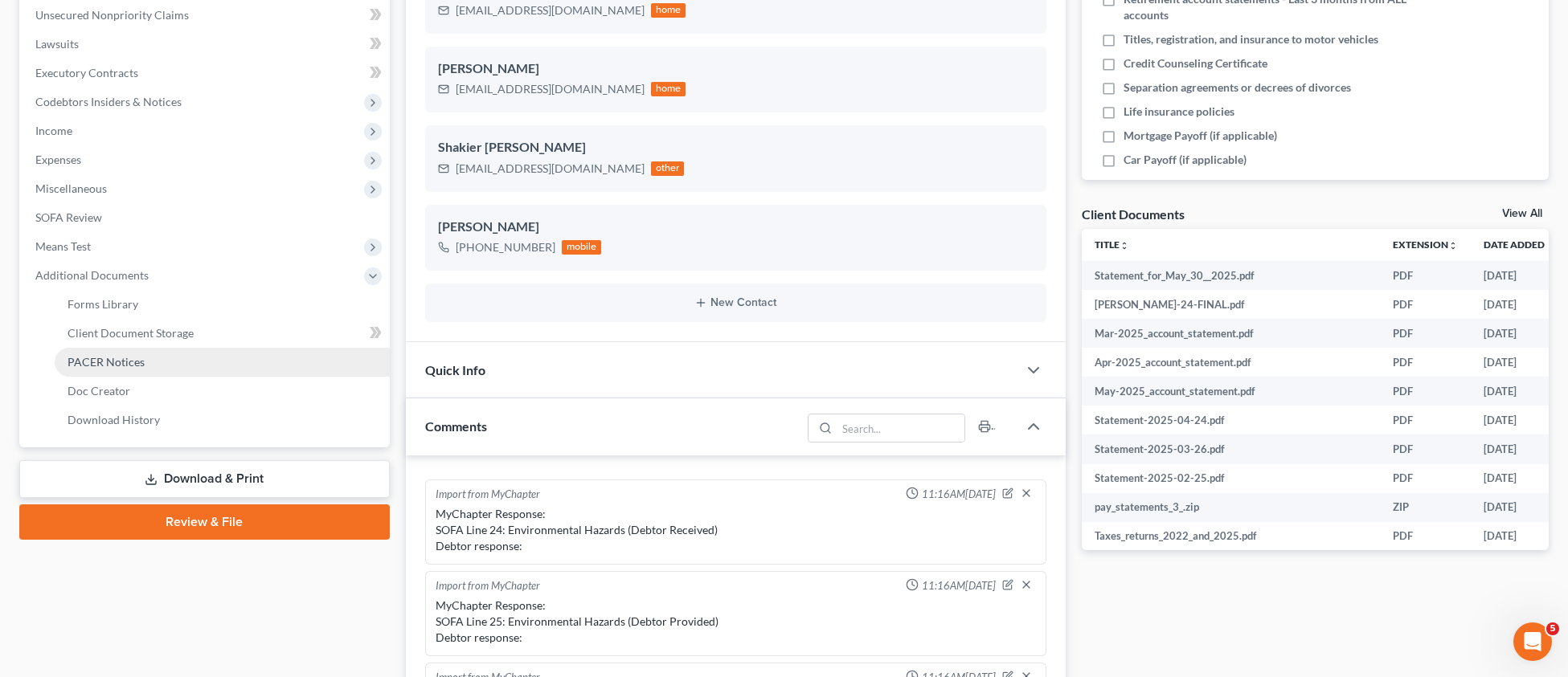
click at [124, 367] on span "PACER Notices" at bounding box center [106, 361] width 77 height 13
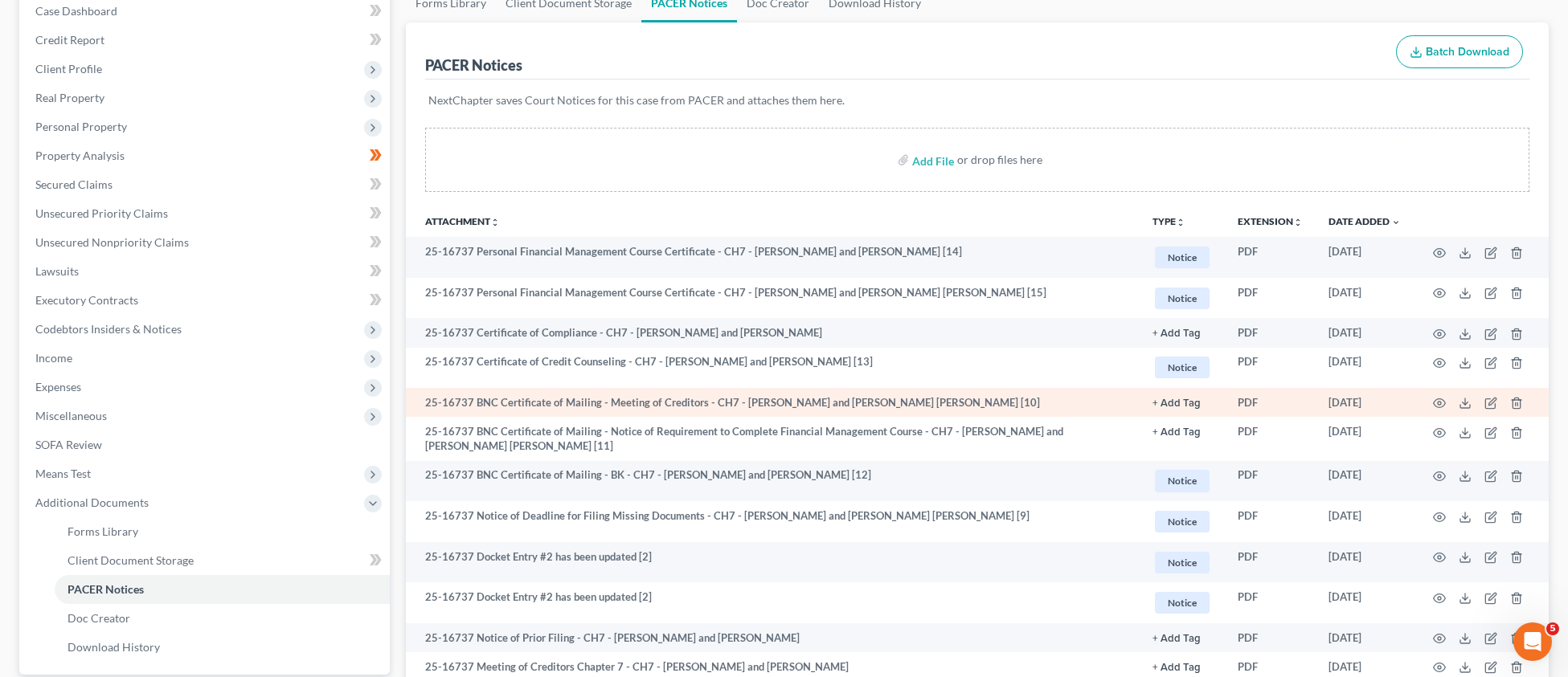
scroll to position [172, 0]
click at [1439, 400] on circle "button" at bounding box center [1439, 402] width 4 height 4
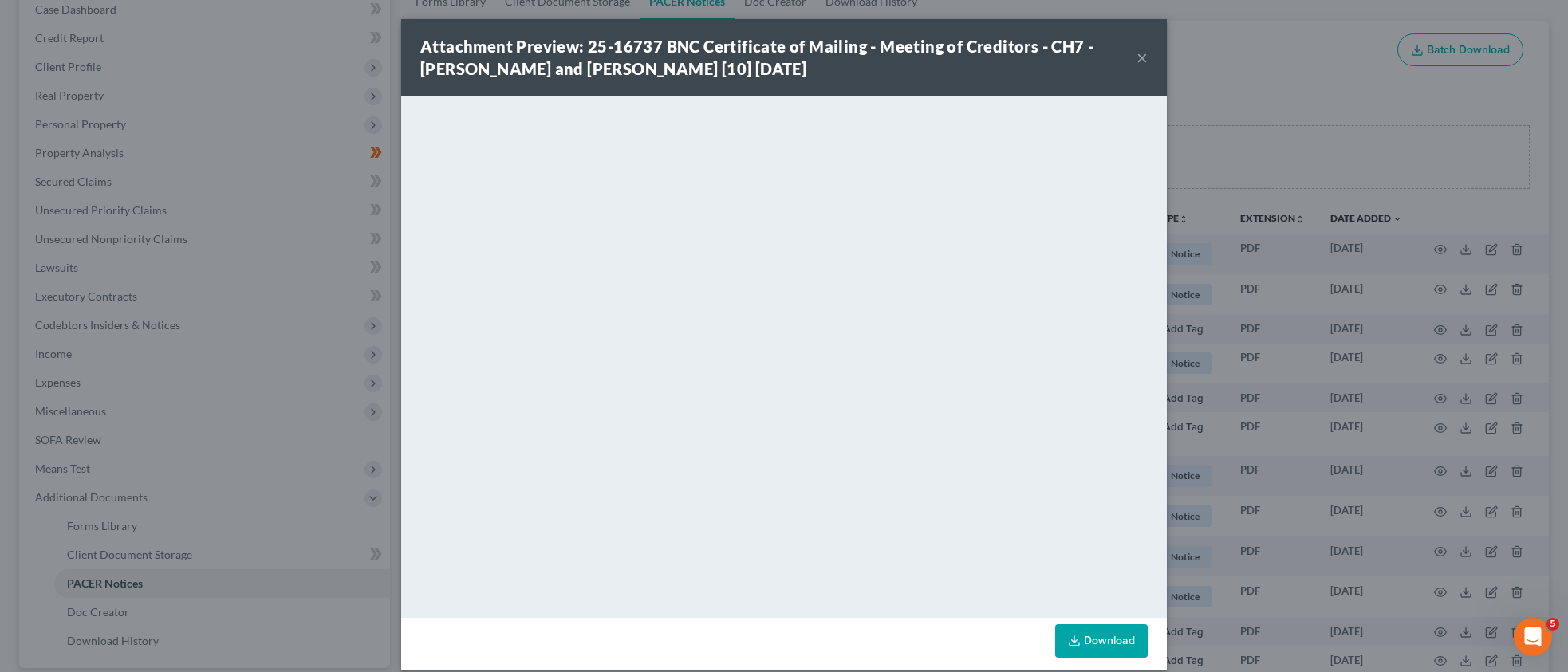
click at [1091, 654] on link "Download" at bounding box center [1102, 641] width 93 height 33
click at [1137, 56] on button "×" at bounding box center [1142, 58] width 11 height 19
drag, startPoint x: 840, startPoint y: 34, endPoint x: 1132, endPoint y: 56, distance: 292.8
click at [1131, 57] on div "Attachment Preview: 25-16737 BNC Certificate of Mailing - Meeting of Creditors …" at bounding box center [784, 336] width 1568 height 672
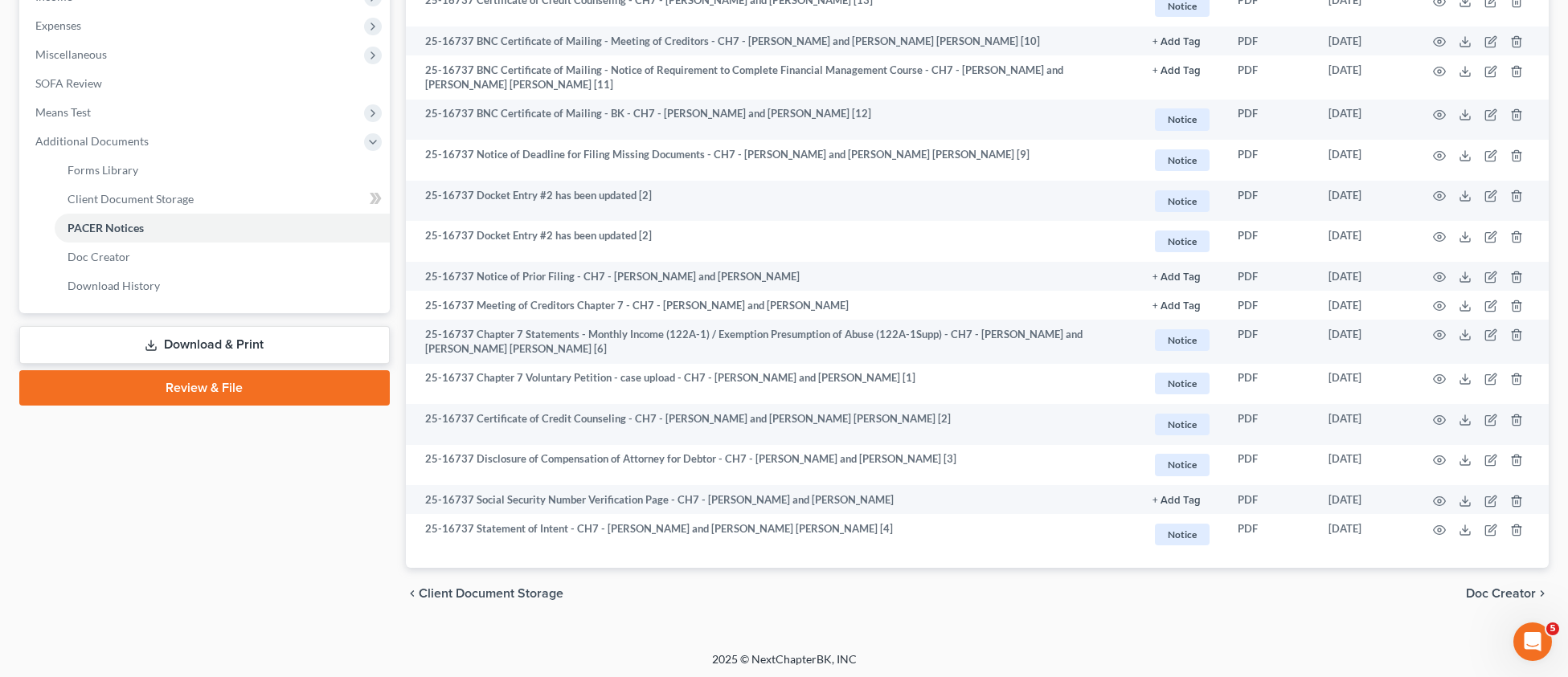
scroll to position [506, 0]
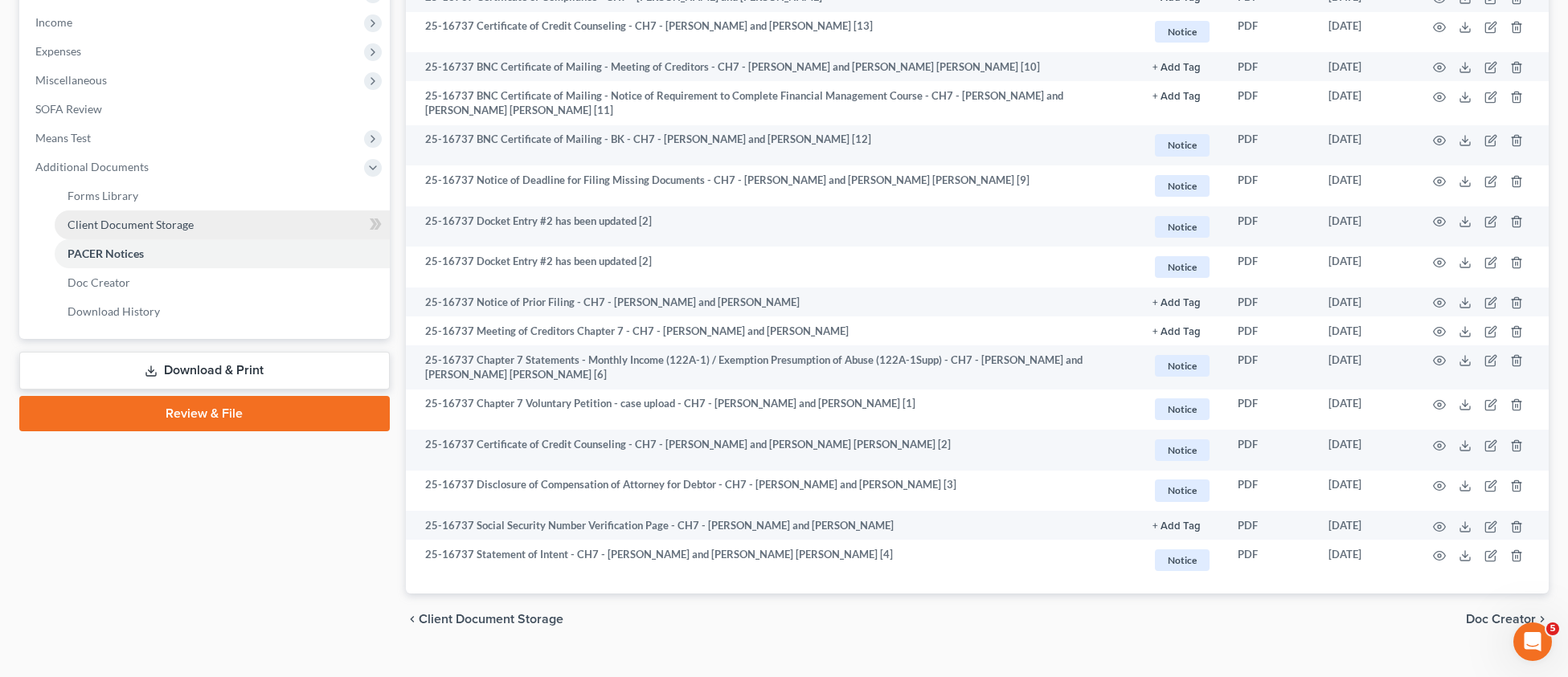
click at [138, 233] on link "Client Document Storage" at bounding box center [222, 225] width 335 height 29
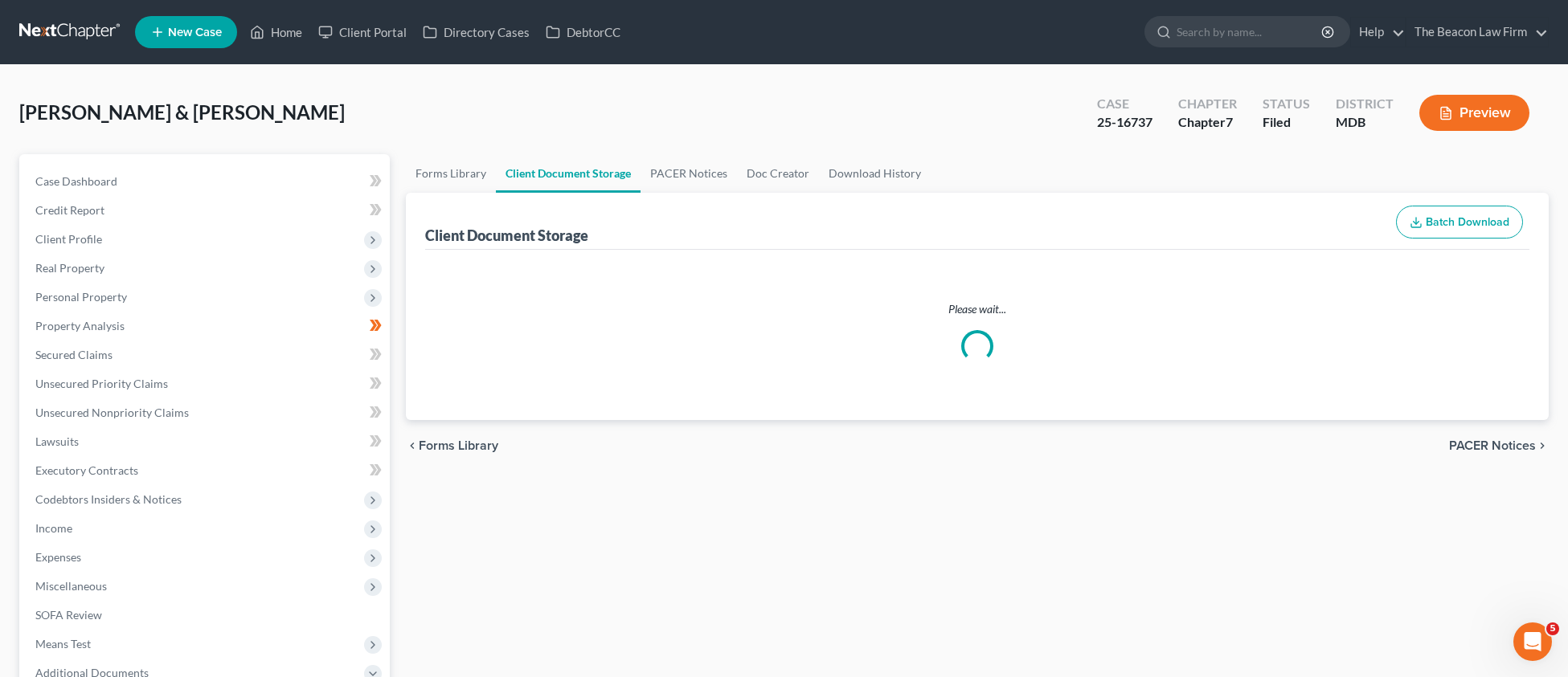
select select "14"
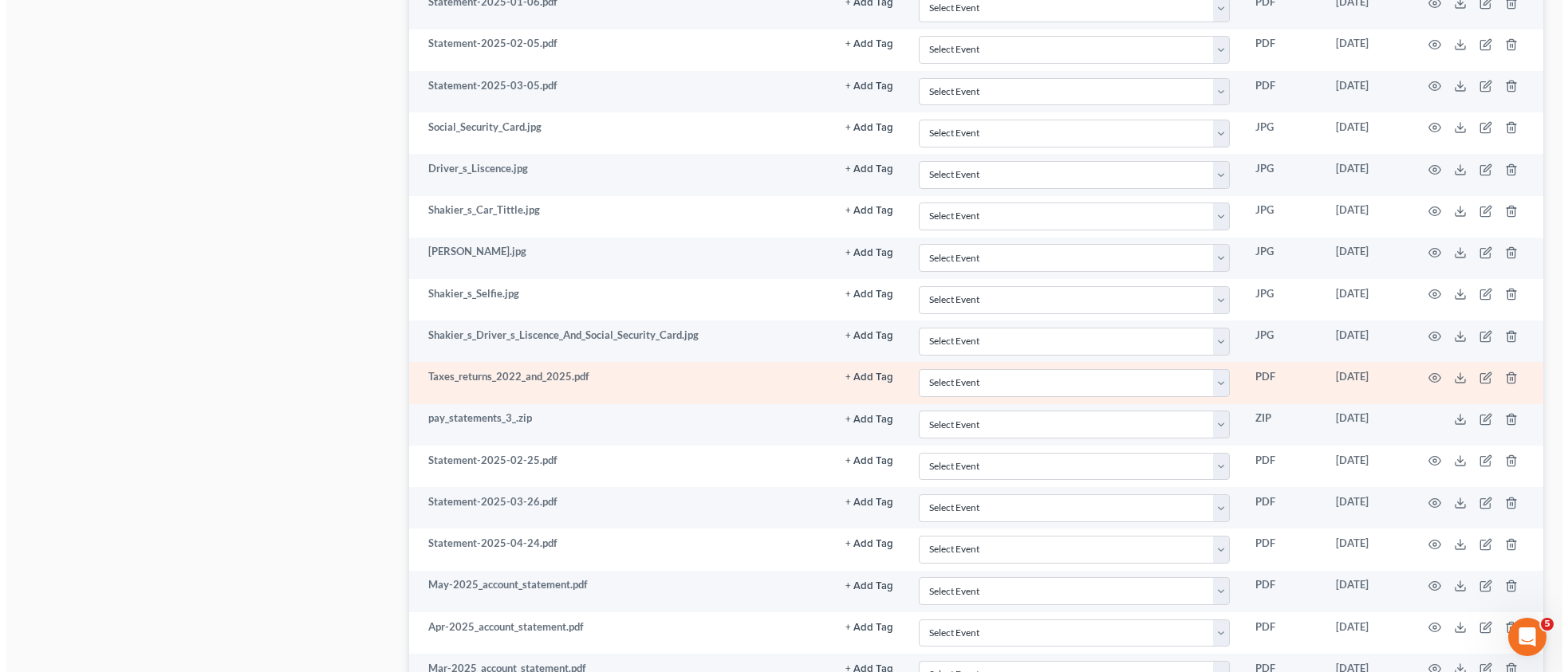
scroll to position [1018, 0]
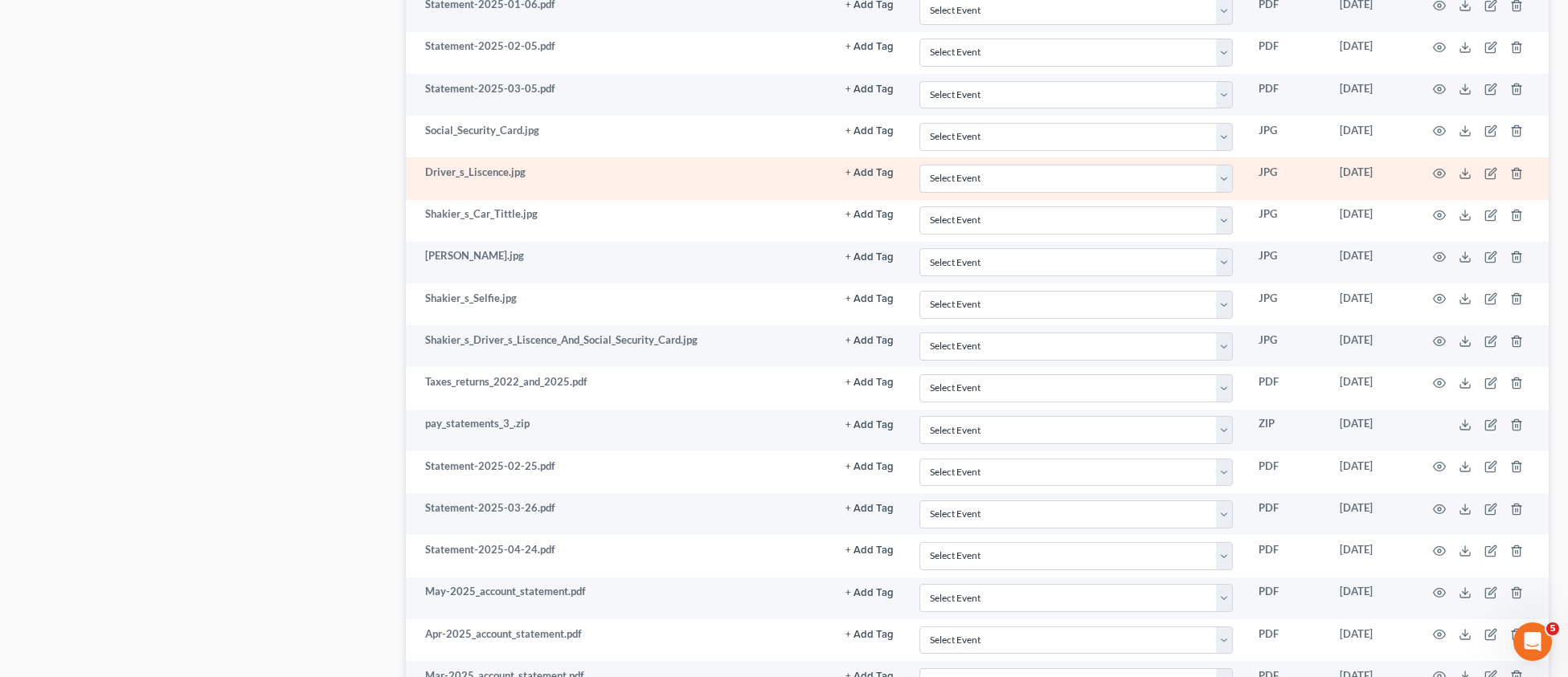
click at [1432, 172] on td at bounding box center [1481, 178] width 135 height 41
click at [1441, 171] on icon "button" at bounding box center [1439, 174] width 13 height 13
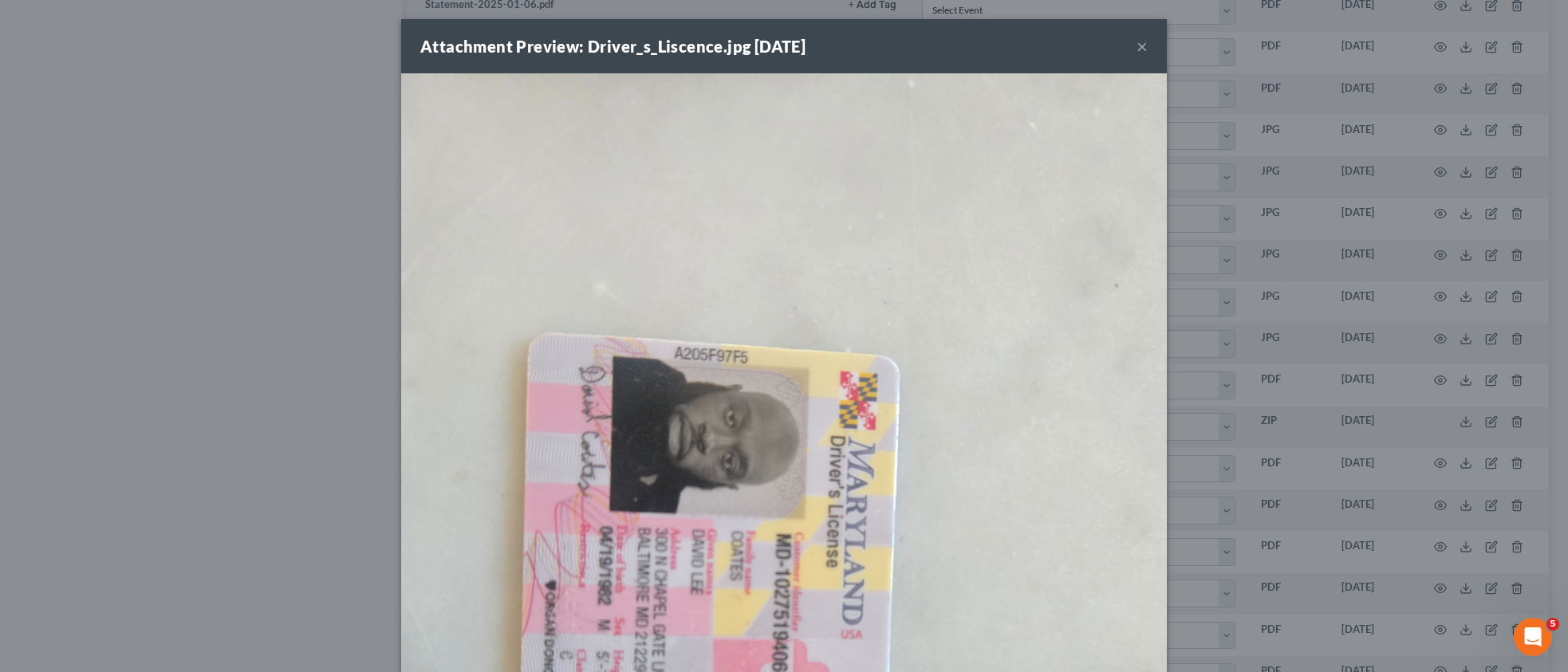
scroll to position [369, 0]
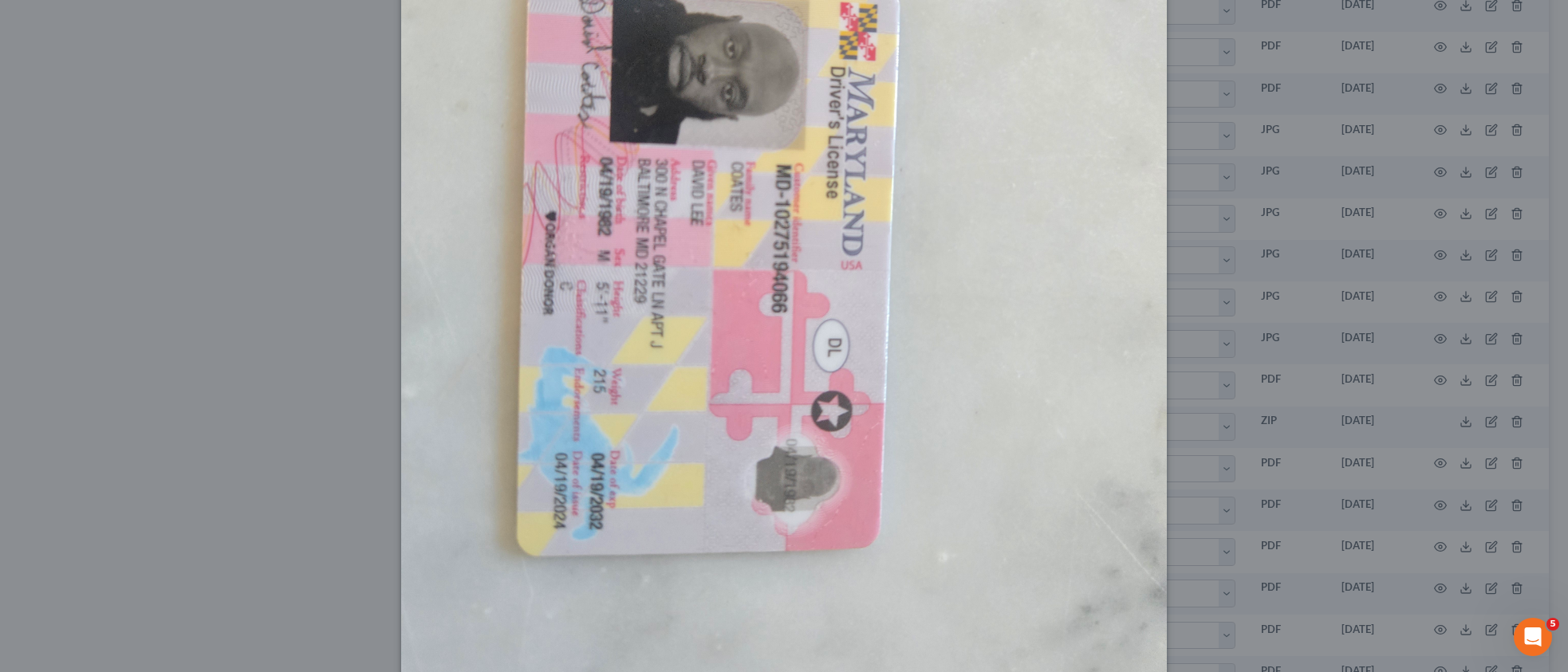
click at [771, 599] on img at bounding box center [783, 214] width 766 height 1020
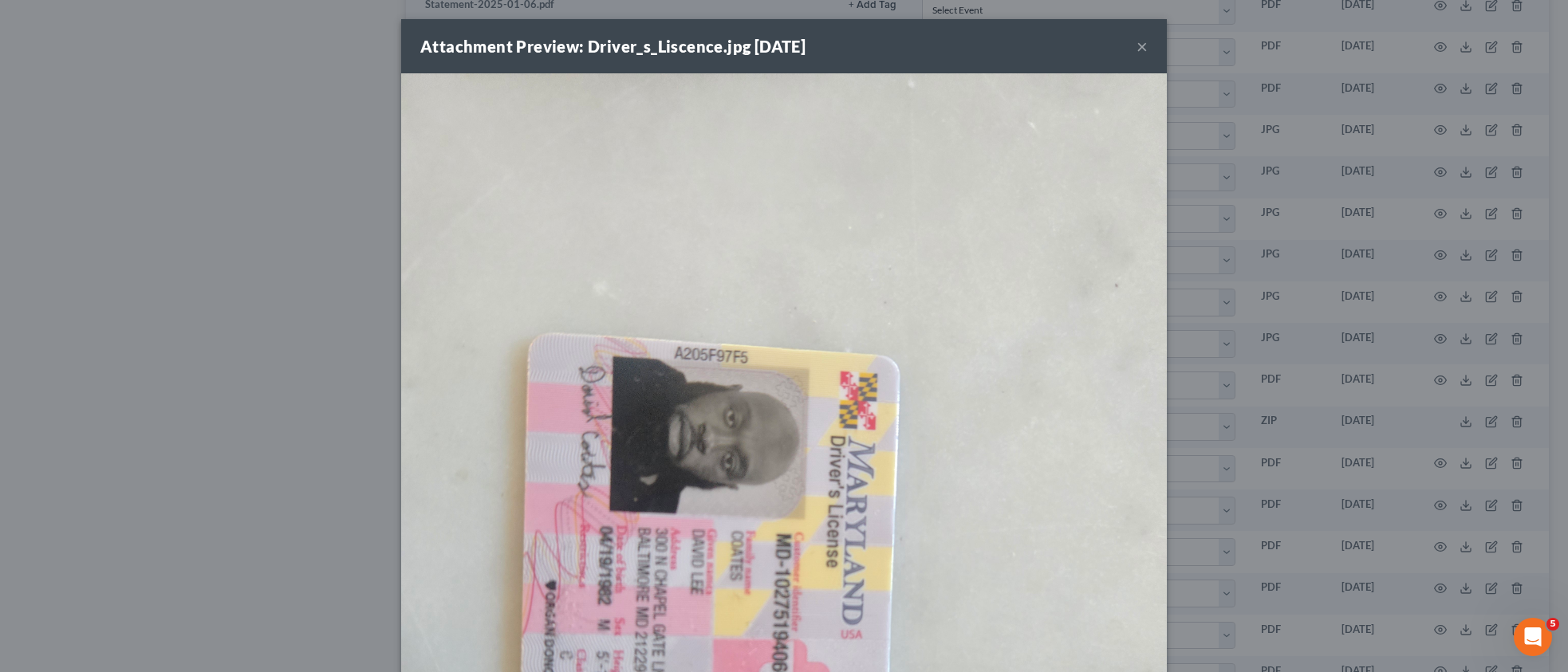
scroll to position [287, 0]
